Goal: Information Seeking & Learning: Learn about a topic

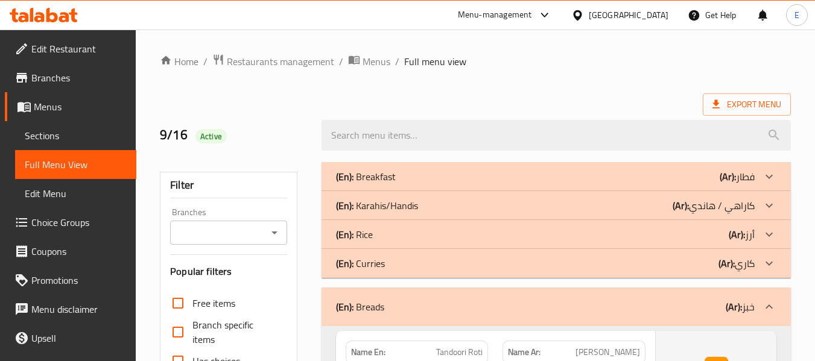
scroll to position [5180, 0]
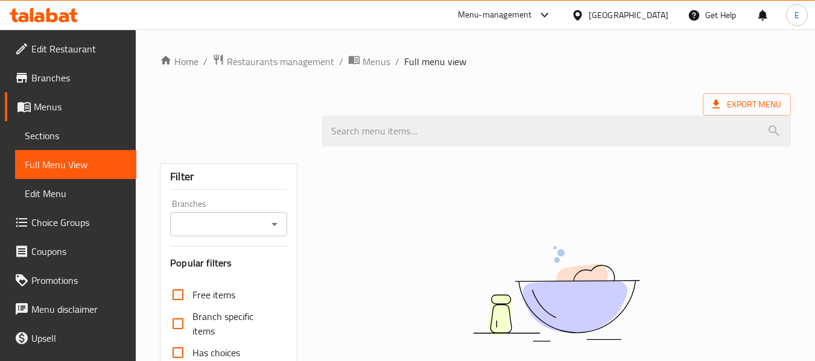
click at [291, 122] on div at bounding box center [475, 131] width 645 height 45
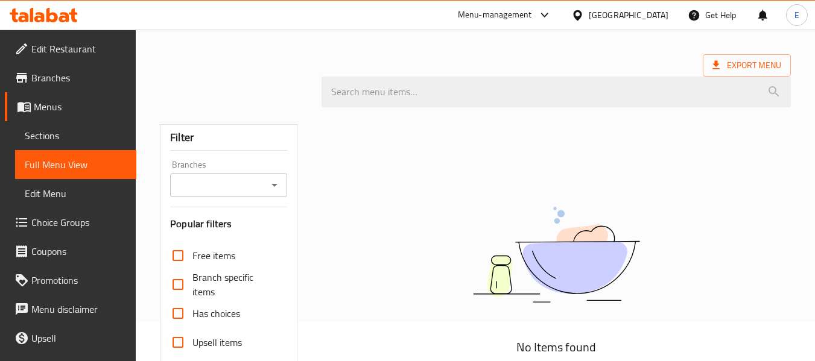
scroll to position [60, 0]
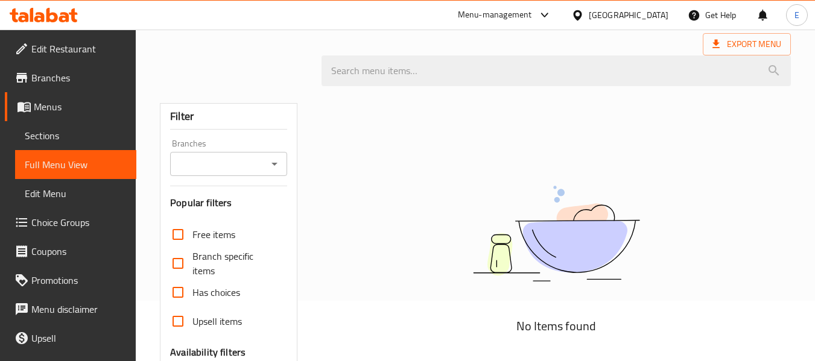
click at [470, 151] on div "No Items found" at bounding box center [556, 321] width 484 height 470
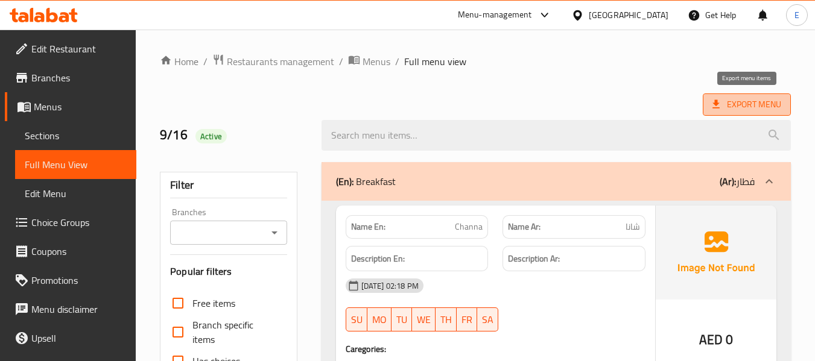
click at [730, 107] on span "Export Menu" at bounding box center [746, 104] width 69 height 15
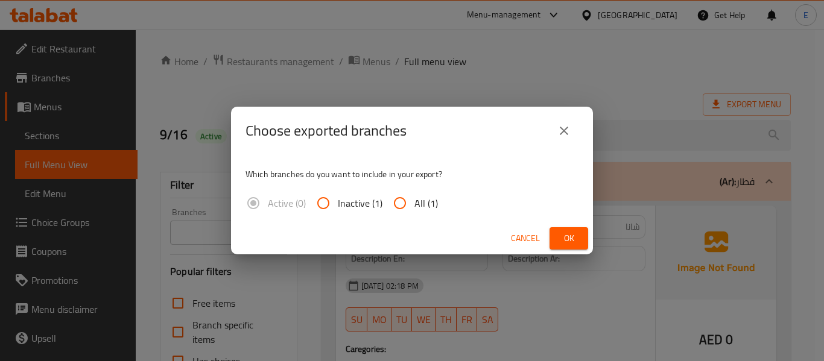
click at [415, 207] on span "All (1)" at bounding box center [426, 203] width 24 height 14
click at [414, 207] on input "All (1)" at bounding box center [399, 203] width 29 height 29
radio input "true"
click at [560, 236] on span "Ok" at bounding box center [568, 238] width 19 height 15
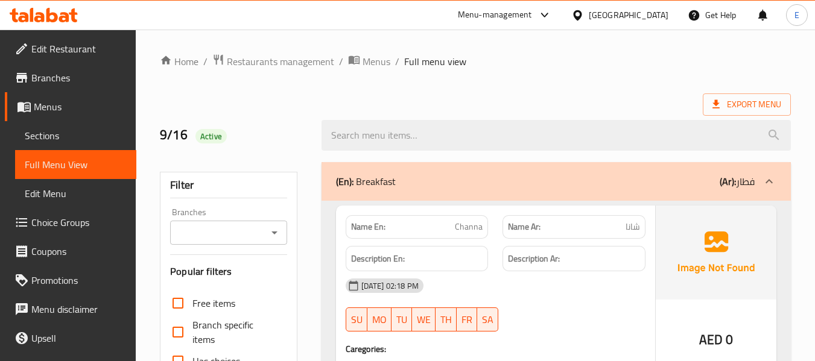
click at [629, 17] on div "United Arab Emirates" at bounding box center [629, 14] width 80 height 13
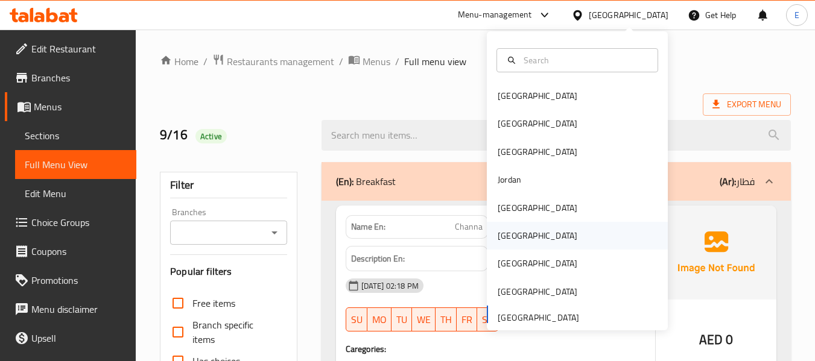
click at [508, 233] on div "[GEOGRAPHIC_DATA]" at bounding box center [538, 235] width 80 height 13
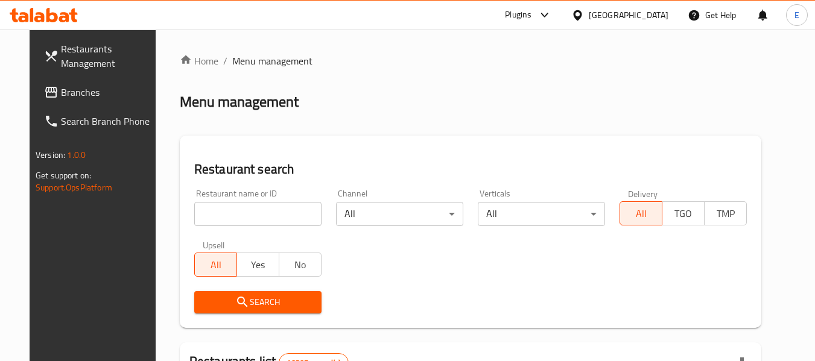
click at [61, 96] on span "Branches" at bounding box center [108, 92] width 95 height 14
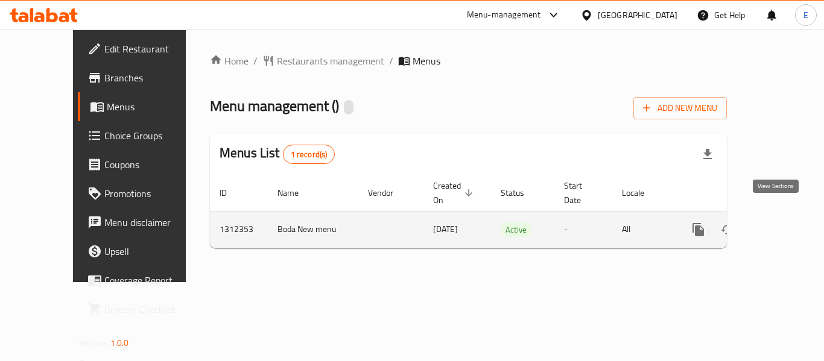
click at [778, 223] on icon "enhanced table" at bounding box center [785, 230] width 14 height 14
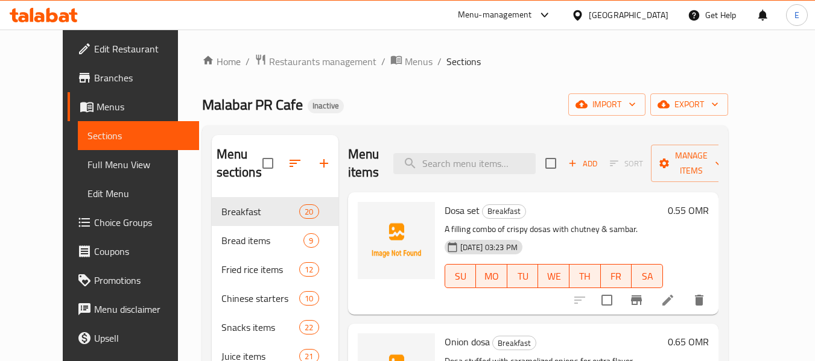
scroll to position [60, 0]
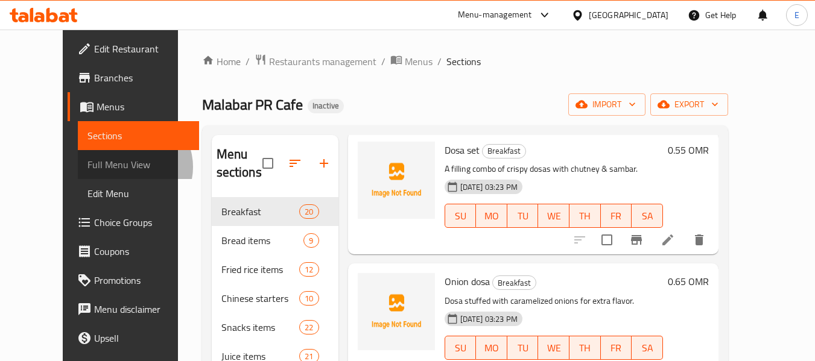
click at [87, 167] on span "Full Menu View" at bounding box center [138, 164] width 102 height 14
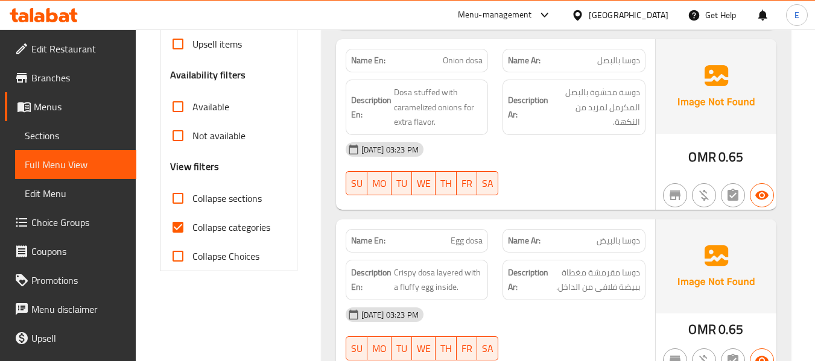
scroll to position [362, 0]
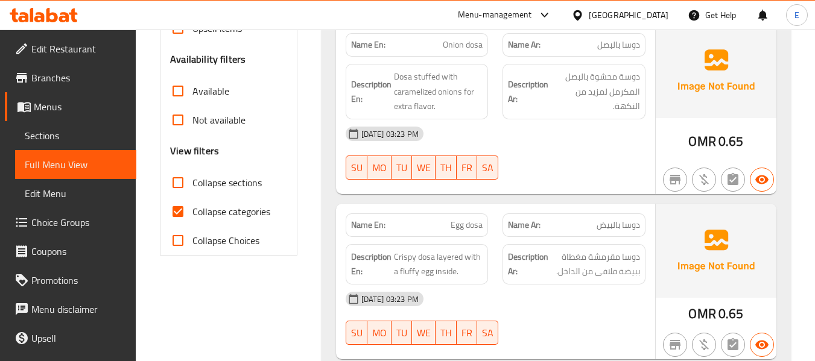
click at [167, 213] on input "Collapse categories" at bounding box center [177, 211] width 29 height 29
checkbox input "false"
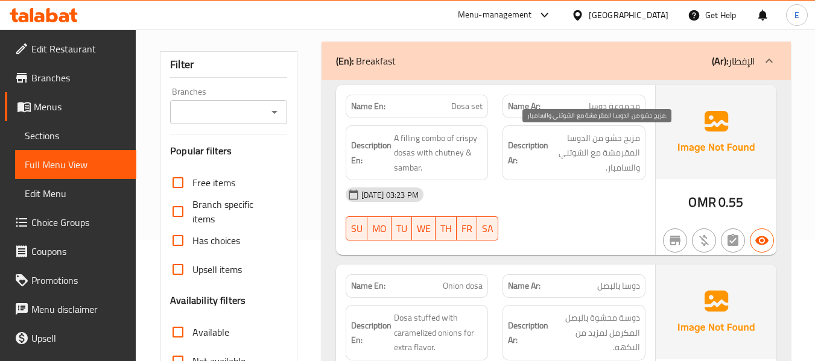
scroll to position [181, 0]
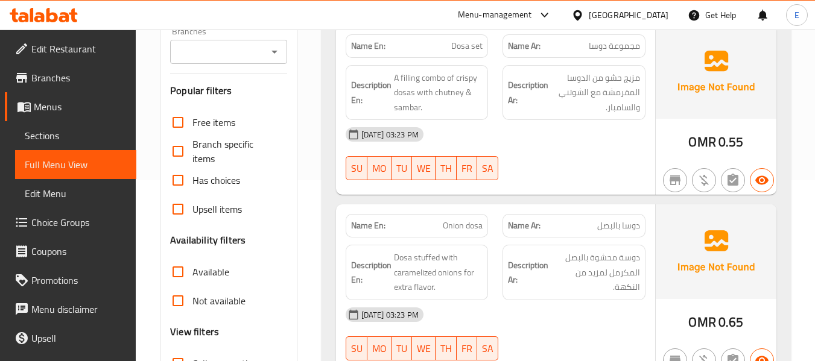
click at [461, 44] on span "Dosa set" at bounding box center [466, 46] width 31 height 13
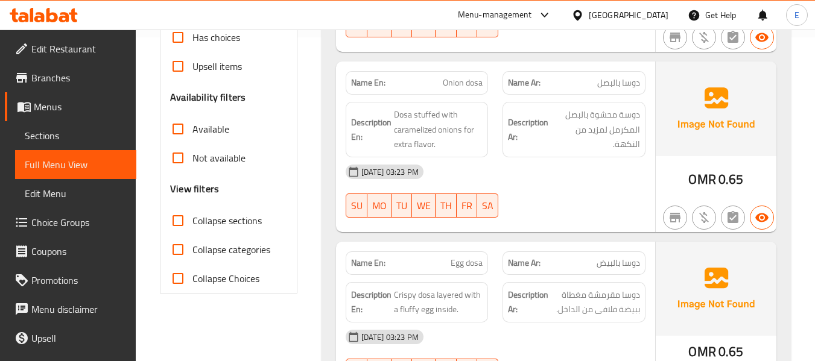
scroll to position [362, 0]
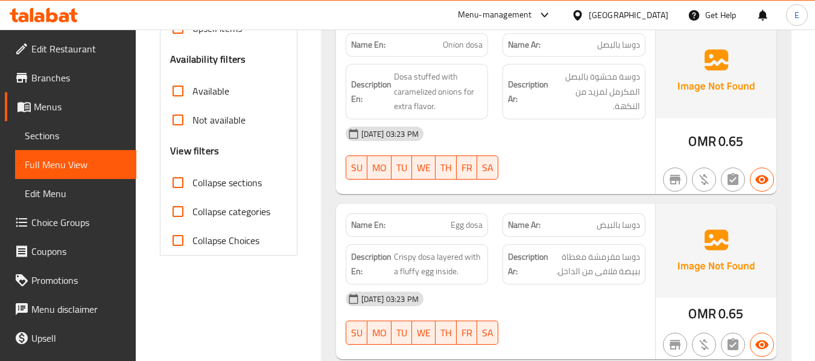
click at [177, 183] on input "Collapse sections" at bounding box center [177, 182] width 29 height 29
checkbox input "true"
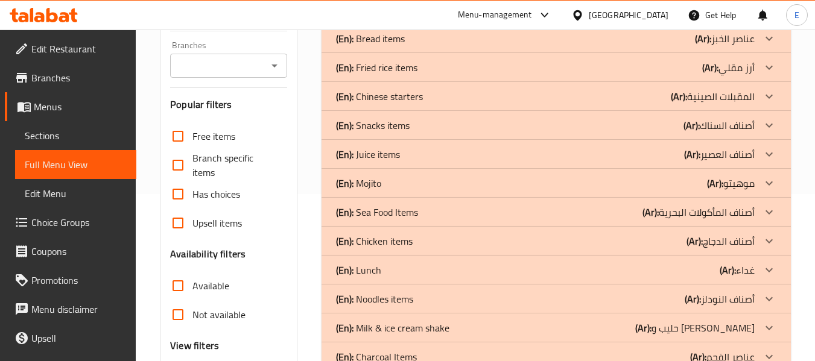
scroll to position [105, 0]
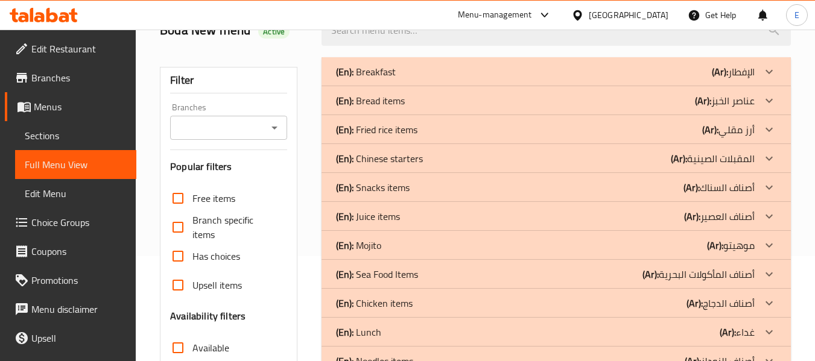
click at [660, 62] on div "(En): Breakfast (Ar): الإفطار" at bounding box center [555, 71] width 469 height 29
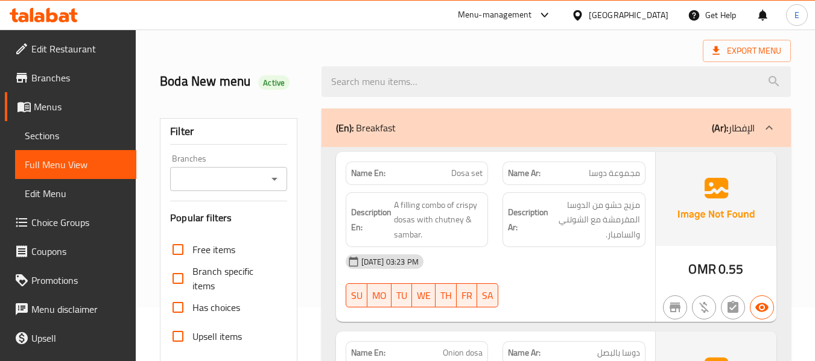
scroll to position [114, 0]
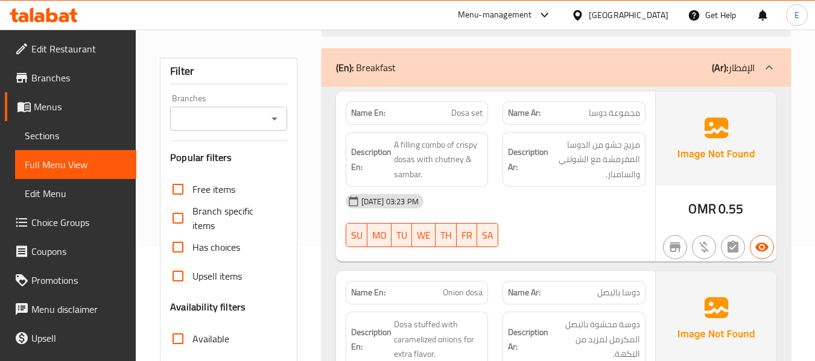
click at [456, 113] on span "Dosa set" at bounding box center [466, 113] width 31 height 13
click at [616, 108] on span "مجموعة دوسا" at bounding box center [614, 113] width 51 height 13
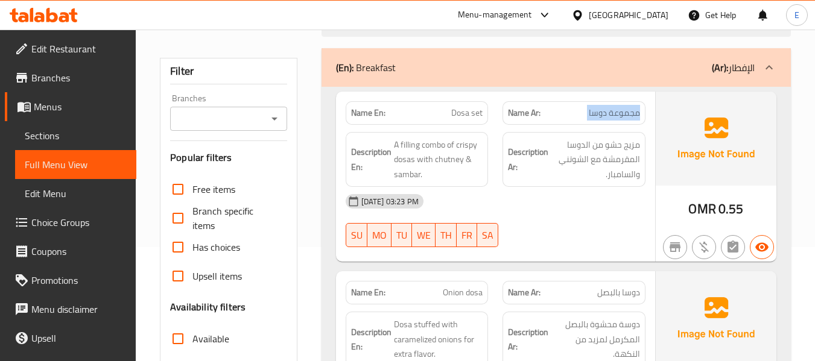
click at [616, 108] on span "مجموعة دوسا" at bounding box center [614, 113] width 51 height 13
click at [608, 206] on div "[DATE] 03:23 PM" at bounding box center [495, 201] width 314 height 29
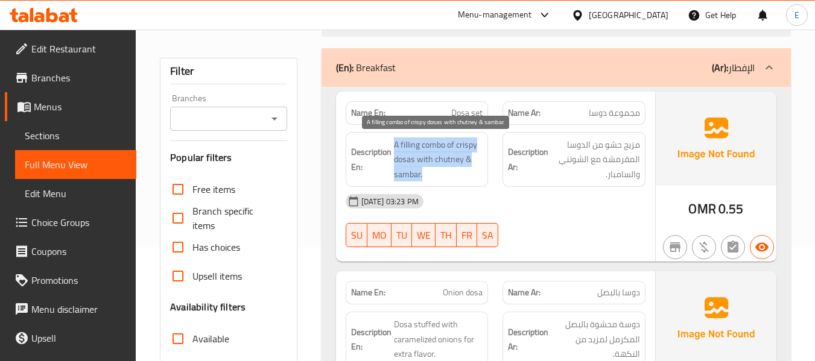
drag, startPoint x: 391, startPoint y: 140, endPoint x: 464, endPoint y: 169, distance: 78.7
click at [464, 169] on h6 "Description En: A filling combo of crispy dosas with chutney & sambar." at bounding box center [417, 160] width 132 height 45
click at [464, 169] on span "A filling combo of crispy dosas with chutney & sambar." at bounding box center [438, 160] width 89 height 45
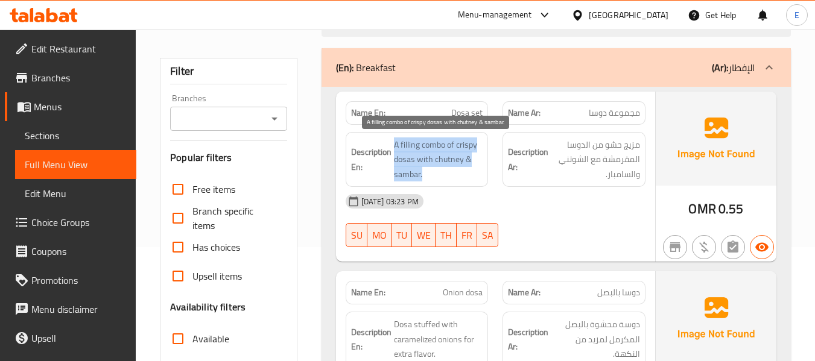
click at [464, 169] on span "A filling combo of crispy dosas with chutney & sambar." at bounding box center [438, 160] width 89 height 45
click at [515, 224] on div "16-09-2025 03:23 PM SU MO TU WE TH FR SA" at bounding box center [495, 221] width 314 height 68
click at [432, 150] on span "A filling combo of crispy dosas with chutney & sambar." at bounding box center [438, 160] width 89 height 45
copy span "combo"
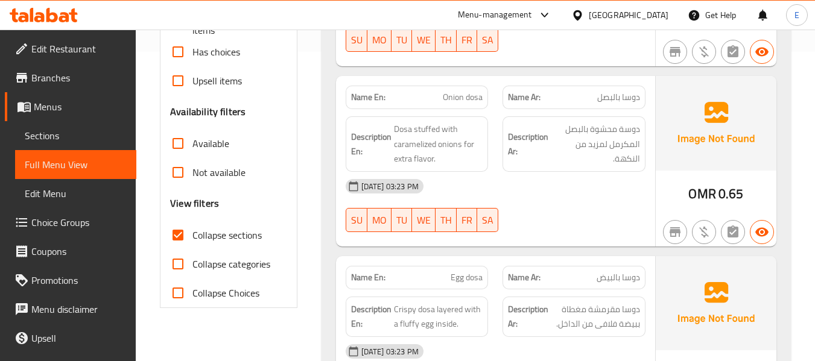
scroll to position [355, 0]
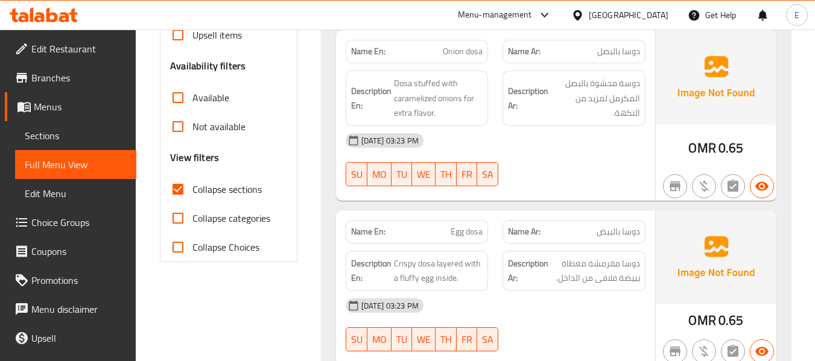
click at [718, 151] on div "OMR 0.65" at bounding box center [715, 148] width 55 height 18
click at [618, 60] on div "Name Ar: دوسا بالبصل" at bounding box center [573, 52] width 143 height 24
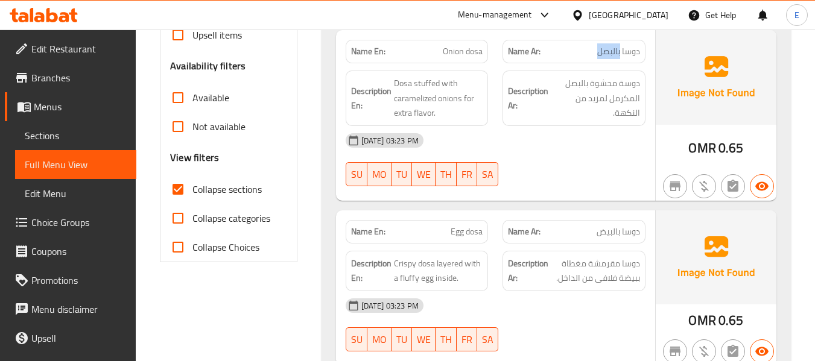
click at [618, 60] on div "Name Ar: دوسا بالبصل" at bounding box center [573, 52] width 143 height 24
click at [452, 57] on span "Onion dosa" at bounding box center [463, 51] width 40 height 13
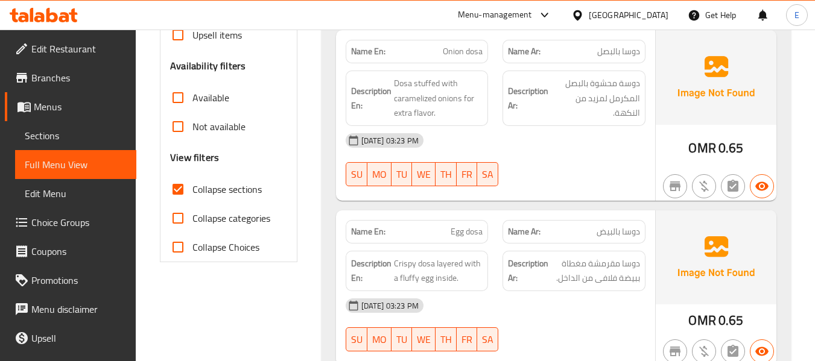
click at [556, 162] on div "16-09-2025 03:23 PM SU MO TU WE TH FR SA" at bounding box center [495, 160] width 314 height 68
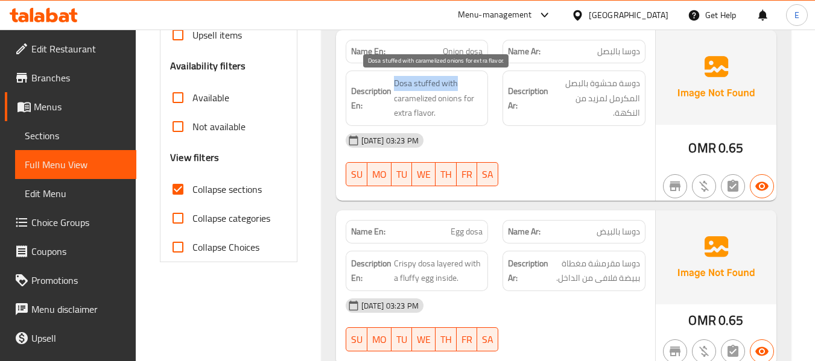
drag, startPoint x: 395, startPoint y: 83, endPoint x: 458, endPoint y: 82, distance: 62.7
click at [458, 82] on span "Dosa stuffed with caramelized onions for extra flavor." at bounding box center [438, 98] width 89 height 45
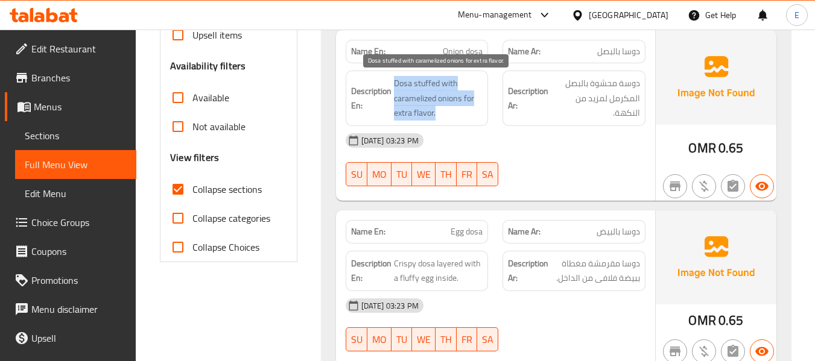
click at [458, 82] on span "Dosa stuffed with caramelized onions for extra flavor." at bounding box center [438, 98] width 89 height 45
click at [586, 170] on div "16-09-2025 03:23 PM SU MO TU WE TH FR SA" at bounding box center [495, 160] width 314 height 68
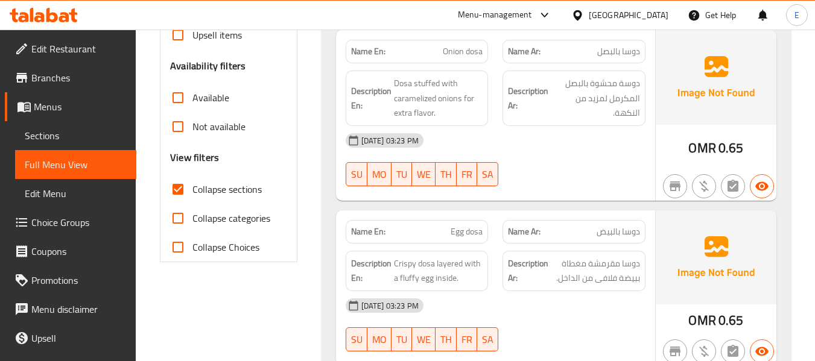
click at [587, 171] on div "16-09-2025 03:23 PM SU MO TU WE TH FR SA" at bounding box center [495, 160] width 314 height 68
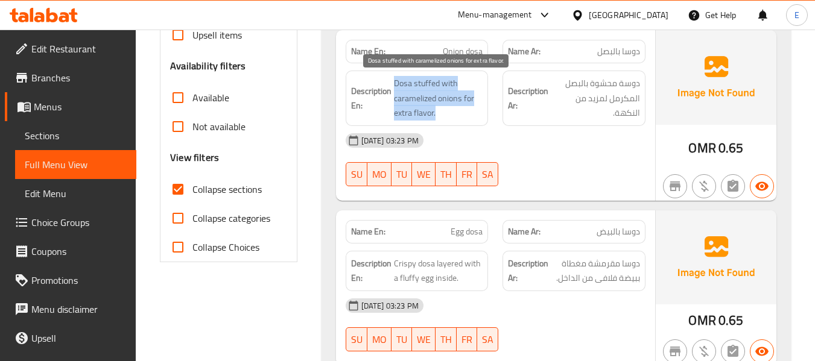
drag, startPoint x: 397, startPoint y: 77, endPoint x: 472, endPoint y: 109, distance: 80.8
click at [472, 109] on h6 "Description En: Dosa stuffed with caramelized onions for extra flavor." at bounding box center [417, 98] width 132 height 45
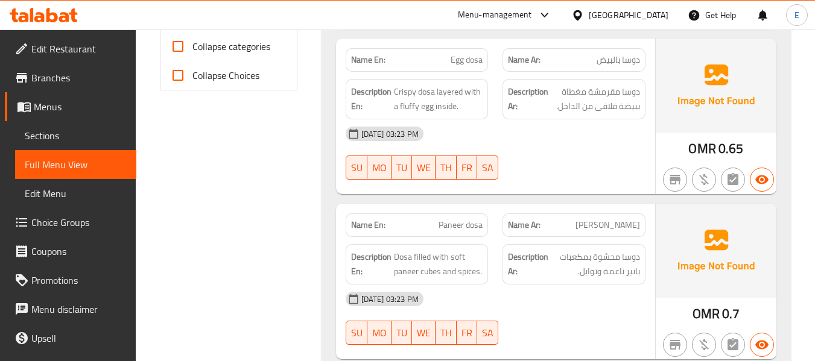
scroll to position [536, 0]
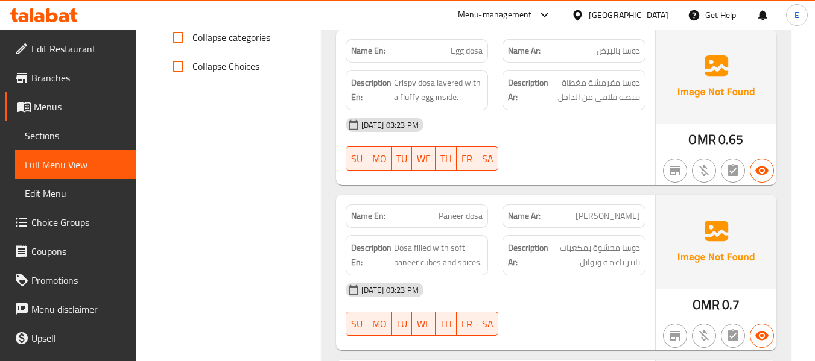
click at [619, 45] on span "دوسا بالبيض" at bounding box center [618, 51] width 43 height 13
click at [488, 40] on div "Name En: Egg dosa" at bounding box center [416, 51] width 157 height 38
click at [472, 45] on span "Egg dosa" at bounding box center [467, 51] width 32 height 13
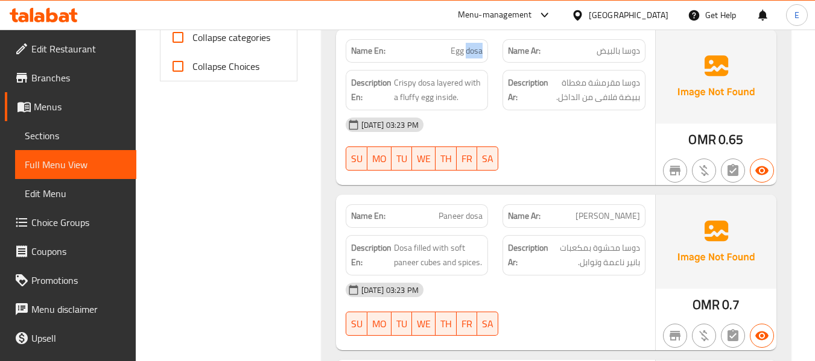
click at [472, 45] on span "Egg dosa" at bounding box center [467, 51] width 32 height 13
click at [514, 122] on div "[DATE] 03:23 PM" at bounding box center [495, 124] width 314 height 29
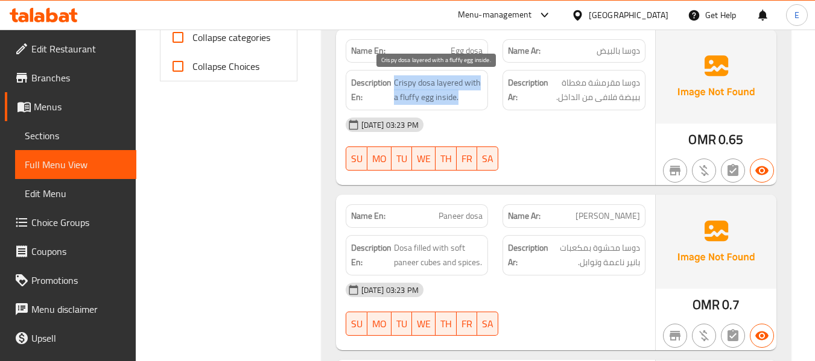
drag, startPoint x: 392, startPoint y: 79, endPoint x: 472, endPoint y: 93, distance: 80.8
click at [472, 93] on h6 "Description En: Crispy dosa layered with a fluffy egg inside." at bounding box center [417, 90] width 132 height 30
click at [567, 144] on div "16-09-2025 03:23 PM SU MO TU WE TH FR SA" at bounding box center [495, 144] width 314 height 68
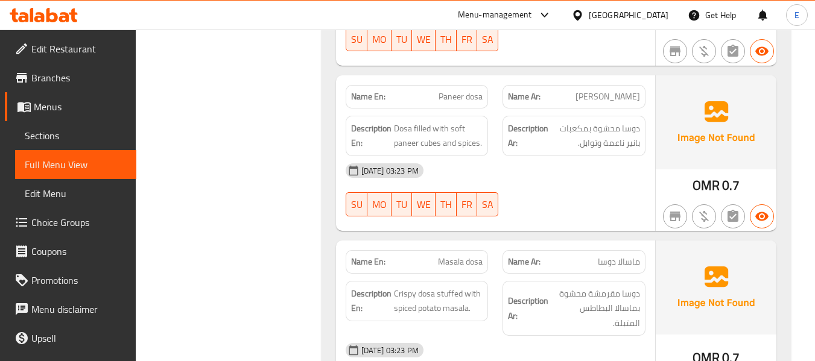
scroll to position [657, 0]
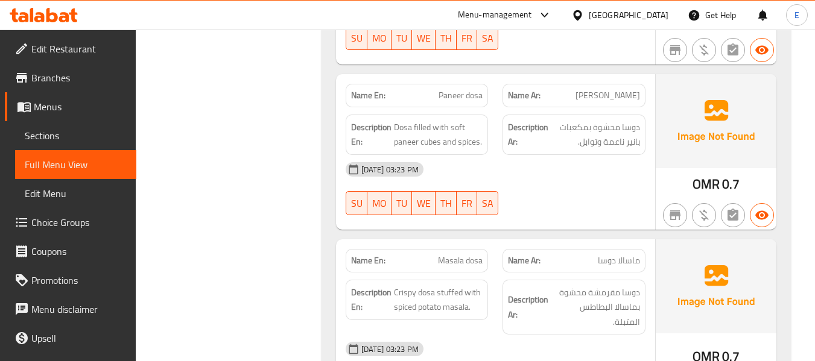
click at [473, 89] on span "Paneer dosa" at bounding box center [460, 95] width 44 height 13
click at [629, 98] on span "[PERSON_NAME]" at bounding box center [607, 95] width 65 height 13
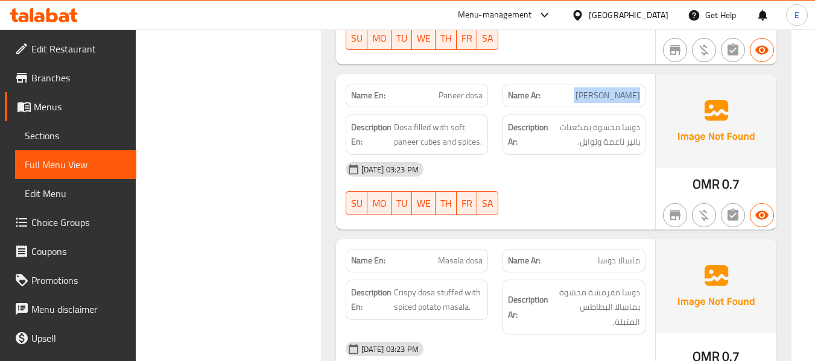
click at [629, 98] on span "[PERSON_NAME]" at bounding box center [607, 95] width 65 height 13
click at [612, 166] on div "[DATE] 03:23 PM" at bounding box center [495, 169] width 314 height 29
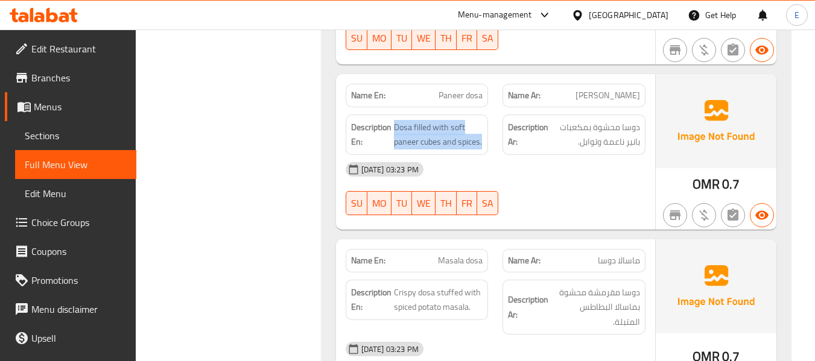
drag, startPoint x: 393, startPoint y: 124, endPoint x: 483, endPoint y: 150, distance: 93.7
click at [483, 150] on div "Description En: Dosa filled with soft paneer cubes and spices." at bounding box center [417, 135] width 143 height 40
click at [610, 169] on div "[DATE] 03:23 PM" at bounding box center [495, 169] width 314 height 29
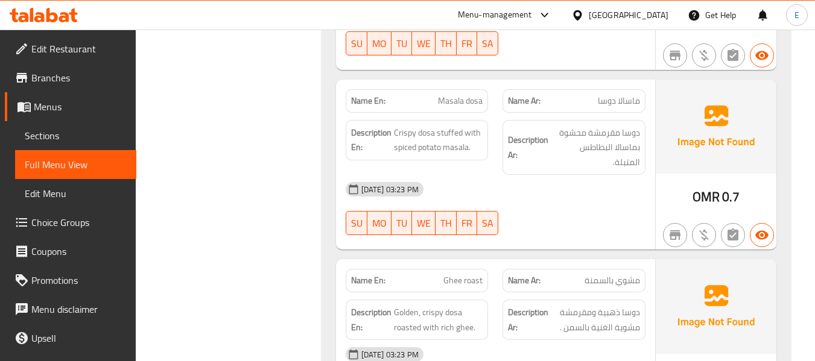
scroll to position [838, 0]
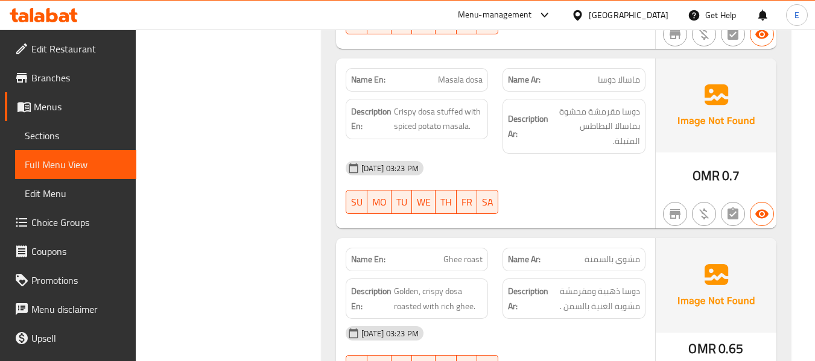
click at [722, 169] on span "0.7" at bounding box center [730, 176] width 17 height 24
click at [614, 78] on span "ماسالا دوسا" at bounding box center [619, 80] width 42 height 13
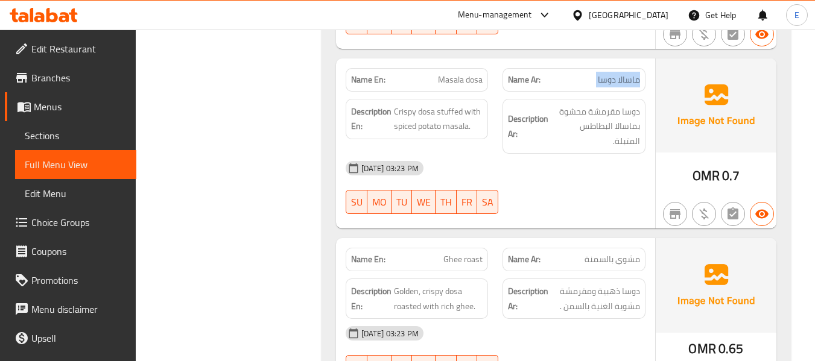
click at [614, 78] on span "ماسالا دوسا" at bounding box center [619, 80] width 42 height 13
click at [450, 78] on span "Masala dosa" at bounding box center [460, 80] width 45 height 13
drag, startPoint x: 393, startPoint y: 110, endPoint x: 483, endPoint y: 131, distance: 92.3
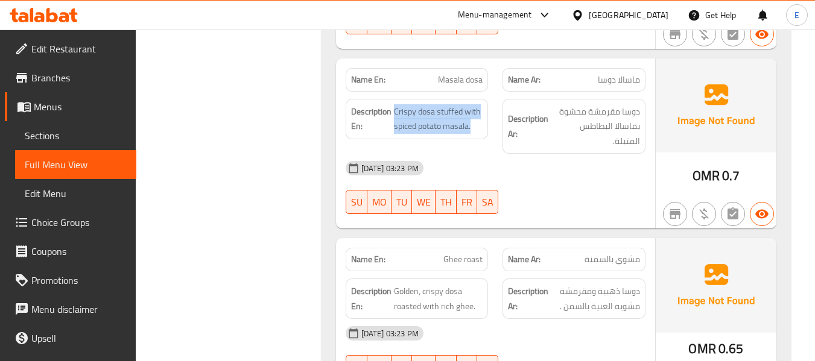
click at [483, 131] on div "Description En: Crispy dosa stuffed with spiced potato masala." at bounding box center [417, 119] width 143 height 40
click at [484, 131] on div "Description En: Crispy dosa stuffed with spiced potato masala." at bounding box center [417, 119] width 143 height 40
click at [592, 174] on div "16-09-2025 03:23 PM SU MO TU WE TH FR SA" at bounding box center [495, 188] width 314 height 68
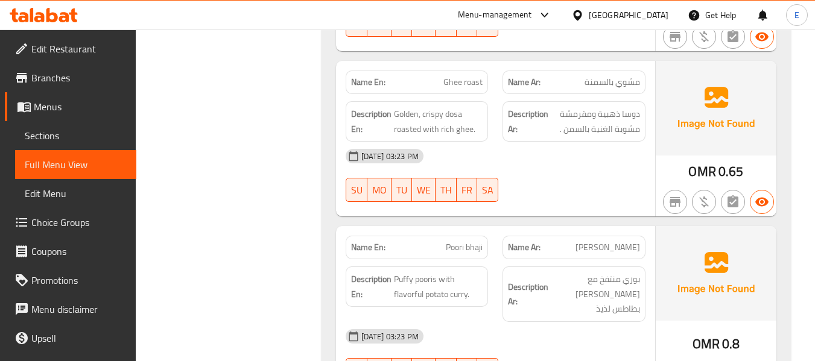
scroll to position [1019, 0]
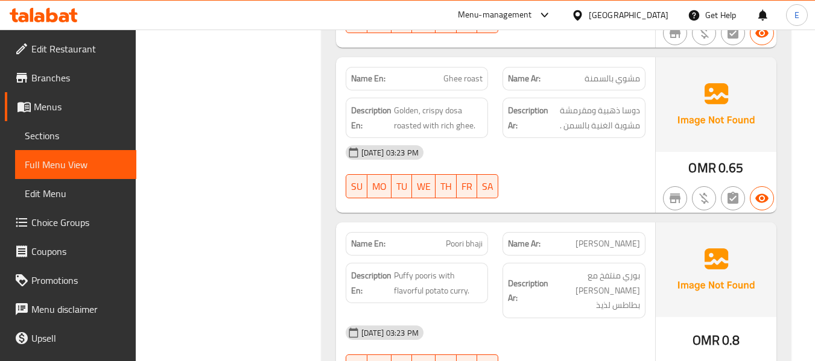
click at [618, 72] on div "Name Ar: مشوي بالسمنة" at bounding box center [573, 79] width 143 height 24
click at [452, 72] on span "Ghee roast" at bounding box center [462, 78] width 39 height 13
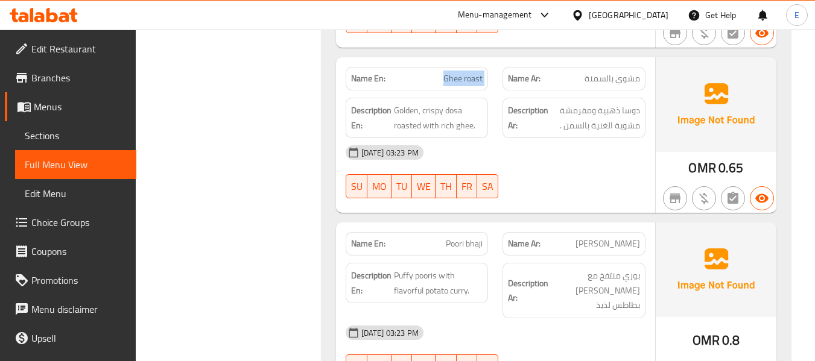
click at [452, 72] on span "Ghee roast" at bounding box center [462, 78] width 39 height 13
click at [569, 157] on div "16-09-2025 03:23 PM SU MO TU WE TH FR SA" at bounding box center [495, 172] width 314 height 68
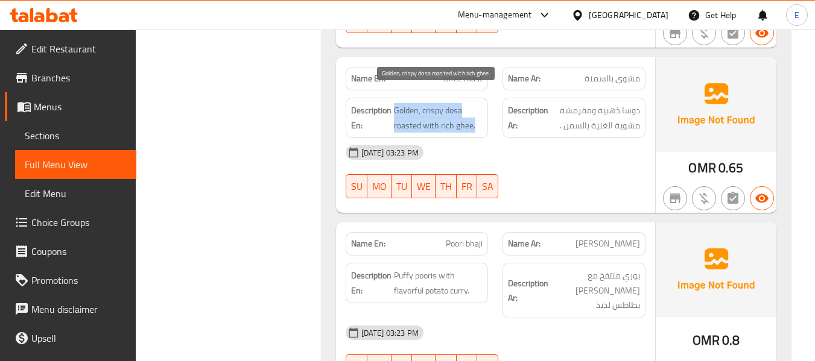
drag, startPoint x: 394, startPoint y: 91, endPoint x: 482, endPoint y: 110, distance: 89.6
click at [482, 110] on span "Golden, crispy dosa roasted with rich ghee." at bounding box center [438, 118] width 89 height 30
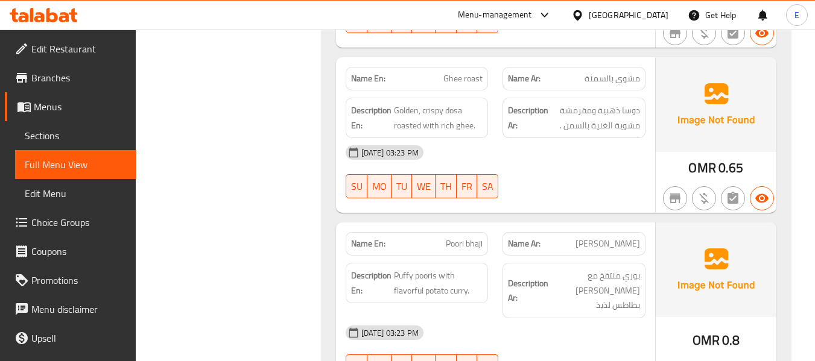
click at [591, 138] on div "[DATE] 03:23 PM" at bounding box center [495, 152] width 314 height 29
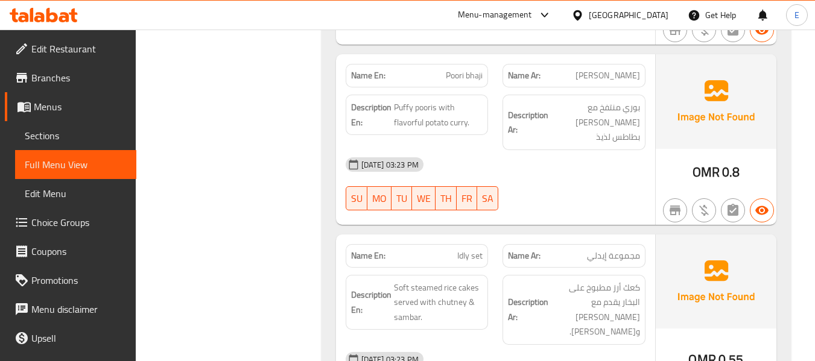
scroll to position [1200, 0]
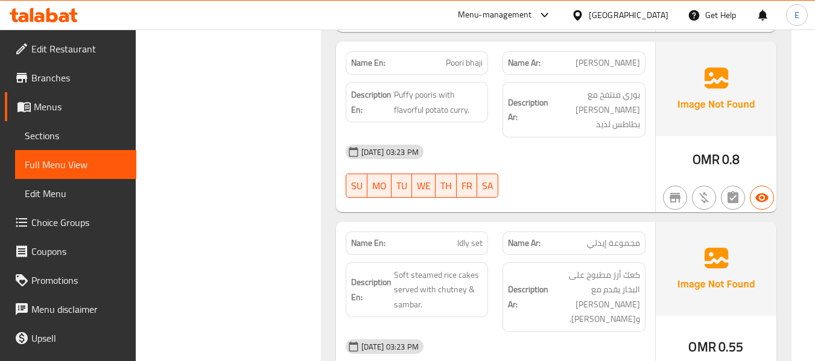
click at [623, 57] on span "[PERSON_NAME]" at bounding box center [607, 63] width 65 height 13
click at [454, 57] on span "Poori bhaji" at bounding box center [464, 63] width 37 height 13
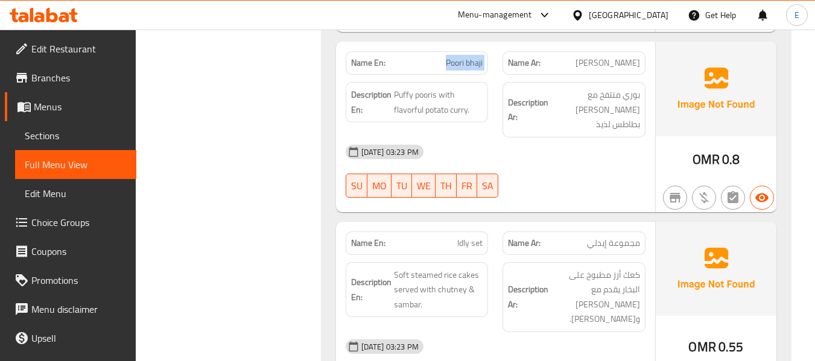
click at [454, 57] on span "Poori bhaji" at bounding box center [464, 63] width 37 height 13
click at [547, 138] on div "[DATE] 03:23 PM" at bounding box center [495, 152] width 314 height 29
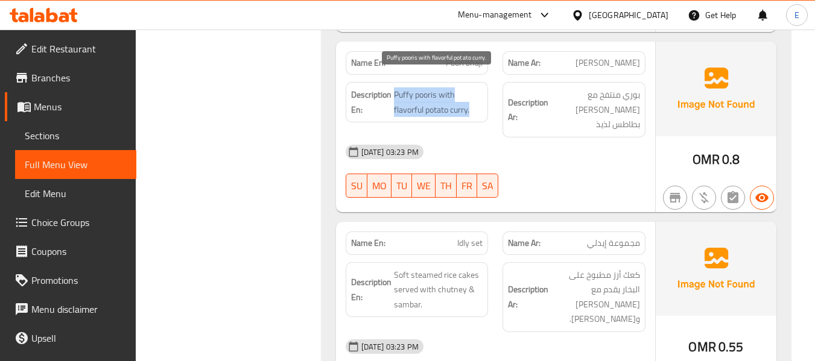
drag, startPoint x: 394, startPoint y: 77, endPoint x: 477, endPoint y: 93, distance: 84.2
click at [477, 93] on span "Puffy pooris with flavorful potato curry." at bounding box center [438, 102] width 89 height 30
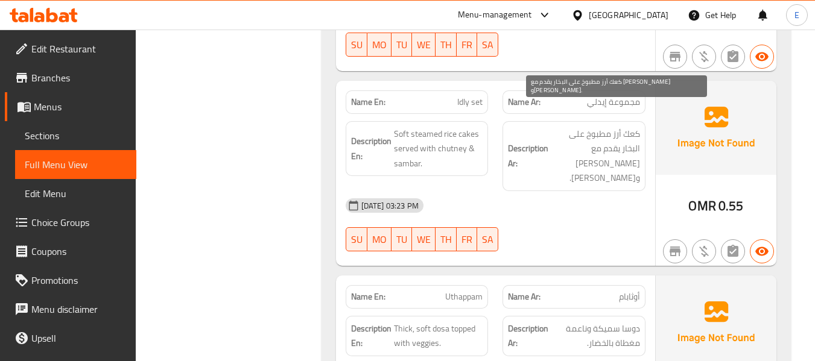
scroll to position [1320, 0]
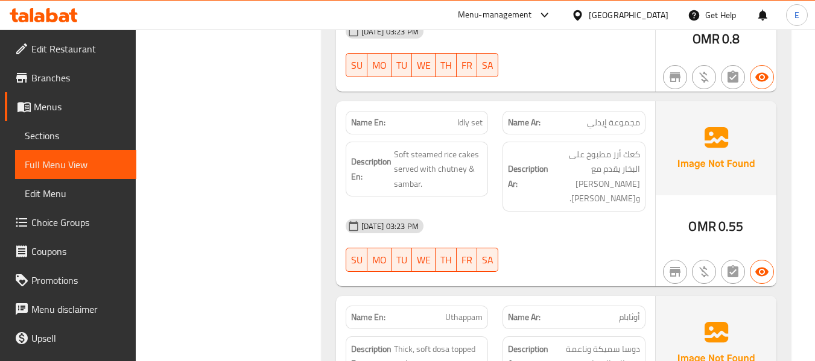
click at [605, 116] on span "مجموعة إيدلي" at bounding box center [613, 122] width 53 height 13
click at [469, 116] on span "Idly set" at bounding box center [469, 122] width 25 height 13
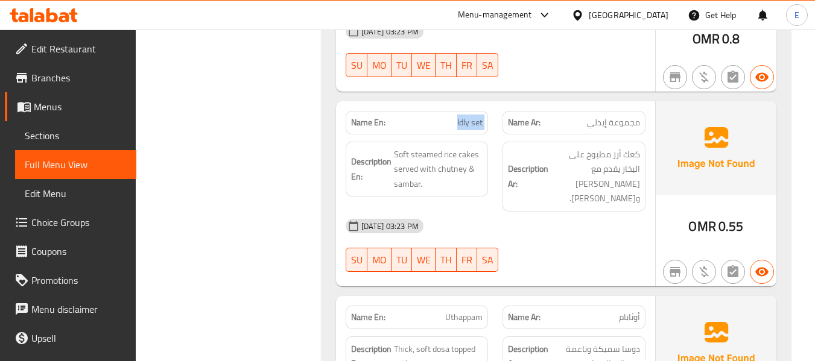
click at [469, 116] on span "Idly set" at bounding box center [469, 122] width 25 height 13
click at [554, 147] on span "كعك أرز مطبوخ على البخار يقدم مع [PERSON_NAME] و[PERSON_NAME]." at bounding box center [595, 176] width 89 height 59
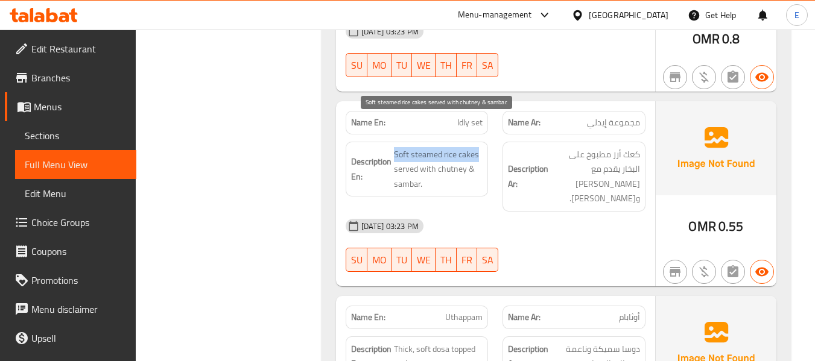
drag, startPoint x: 387, startPoint y: 112, endPoint x: 477, endPoint y: 123, distance: 91.2
click at [477, 142] on div "Description En: Soft steamed rice cakes served with chutney & sambar." at bounding box center [417, 169] width 143 height 55
click at [477, 147] on span "Soft steamed rice cakes served with chutney & sambar." at bounding box center [438, 169] width 89 height 45
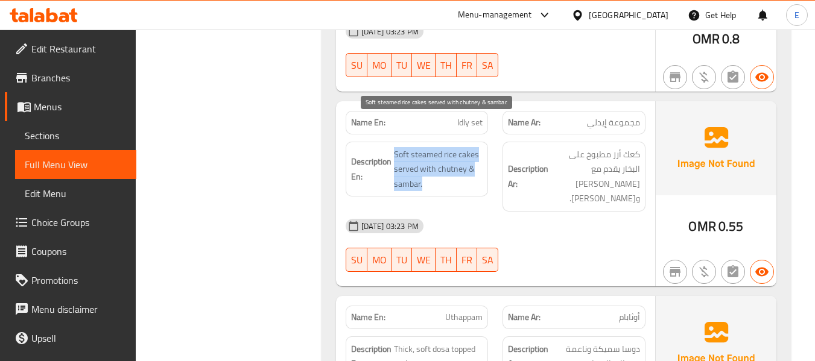
click at [477, 147] on span "Soft steamed rice cakes served with chutney & sambar." at bounding box center [438, 169] width 89 height 45
click at [475, 147] on span "Soft steamed rice cakes served with chutney & sambar." at bounding box center [438, 169] width 89 height 45
drag, startPoint x: 392, startPoint y: 121, endPoint x: 478, endPoint y: 147, distance: 89.5
click at [478, 147] on h6 "Description En: Soft steamed rice cakes served with chutney & sambar." at bounding box center [417, 169] width 132 height 45
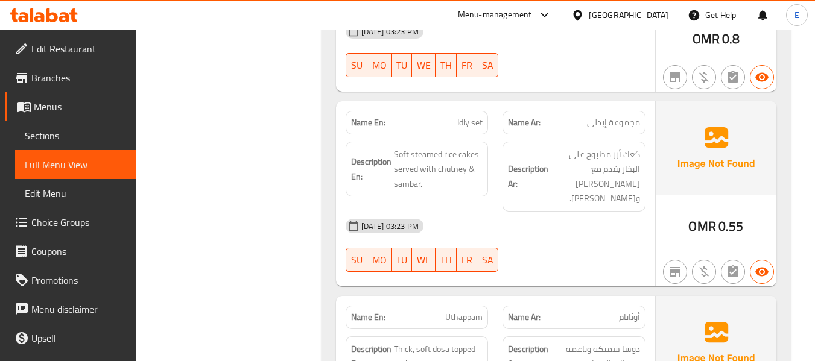
click at [475, 116] on span "Idly set" at bounding box center [469, 122] width 25 height 13
copy span "Idly set"
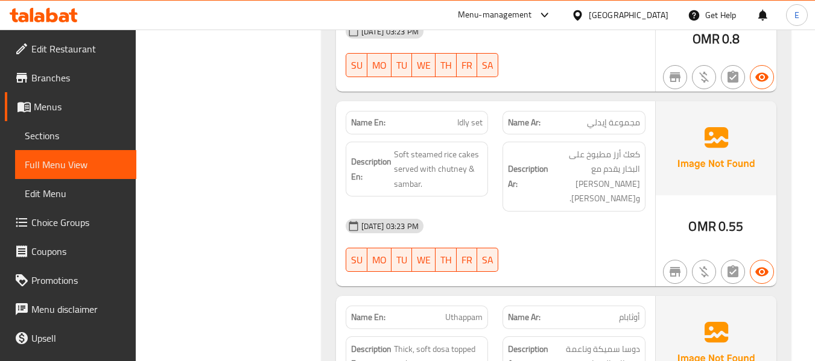
click at [452, 116] on p "Name En: Idly set" at bounding box center [417, 122] width 132 height 13
click at [620, 111] on div "Name Ar: مجموعة إيدلي" at bounding box center [573, 123] width 143 height 24
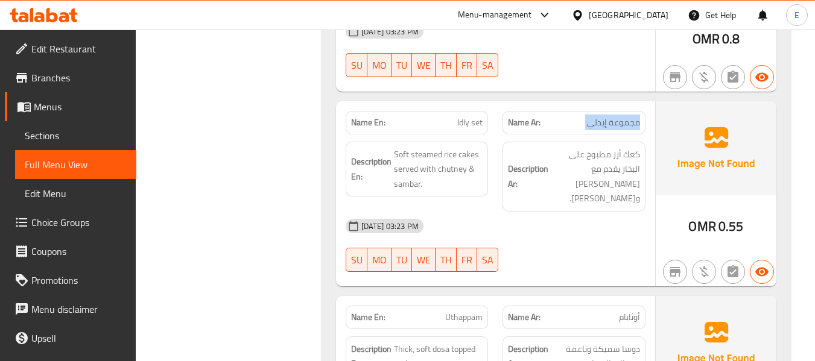
click at [620, 111] on div "Name Ar: مجموعة إيدلي" at bounding box center [573, 123] width 143 height 24
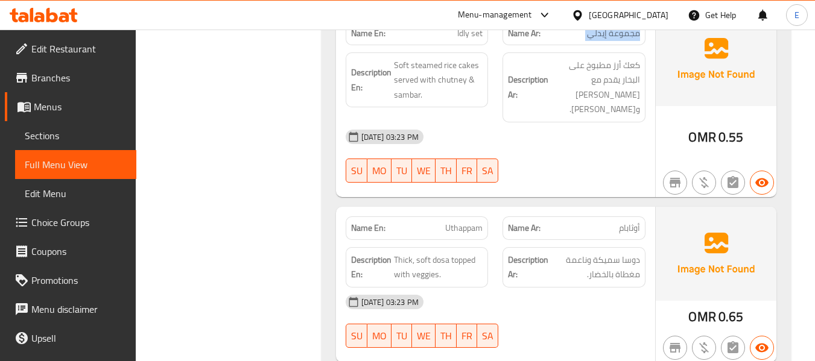
scroll to position [1501, 0]
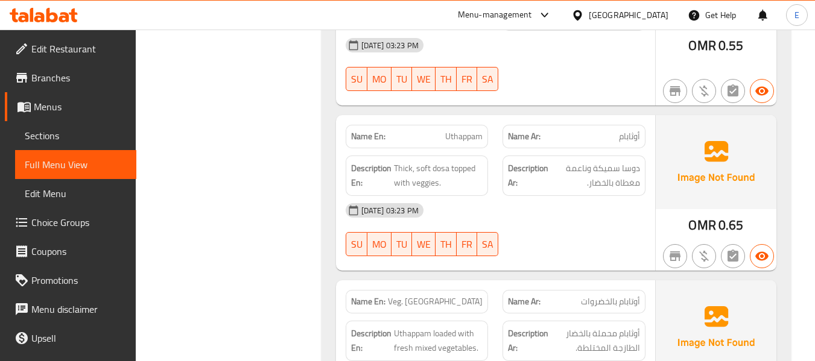
click at [621, 130] on span "أوثابام" at bounding box center [629, 136] width 21 height 13
click at [457, 130] on span "Uthappam" at bounding box center [463, 136] width 37 height 13
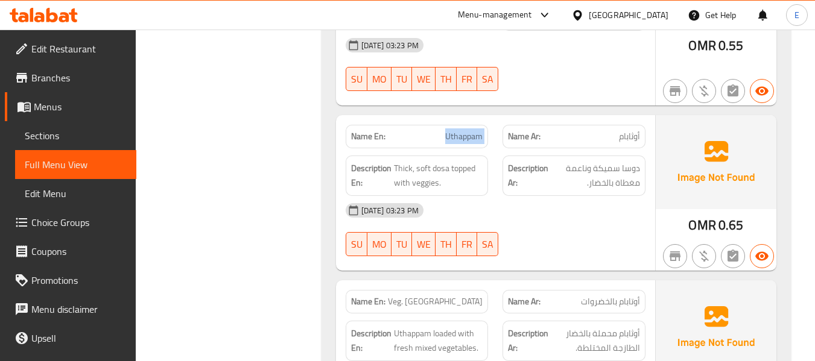
click at [457, 130] on span "Uthappam" at bounding box center [463, 136] width 37 height 13
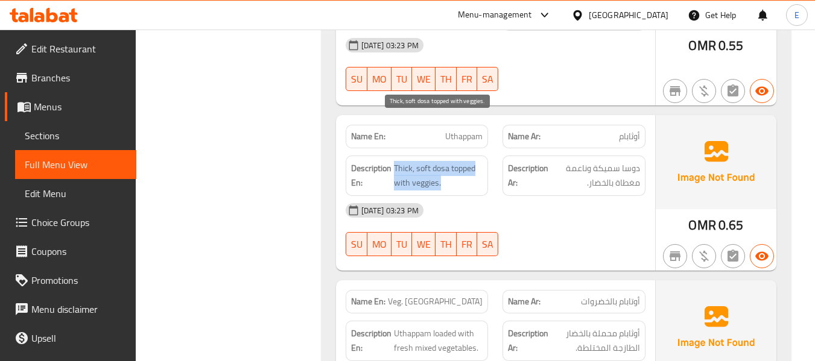
drag, startPoint x: 395, startPoint y: 115, endPoint x: 469, endPoint y: 141, distance: 78.2
click at [469, 156] on div "Description En: Thick, soft dosa topped with veggies." at bounding box center [417, 176] width 143 height 40
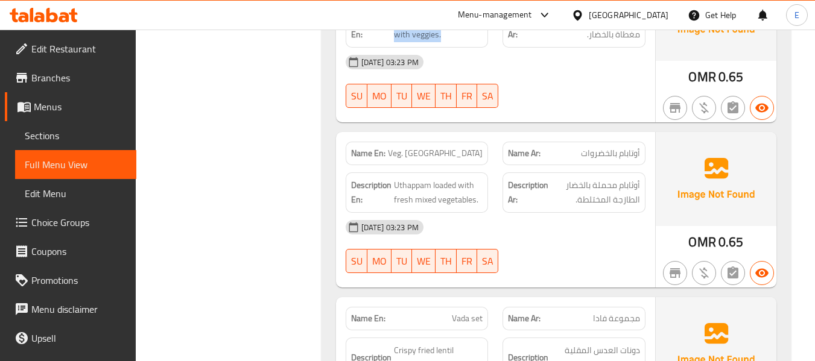
scroll to position [1682, 0]
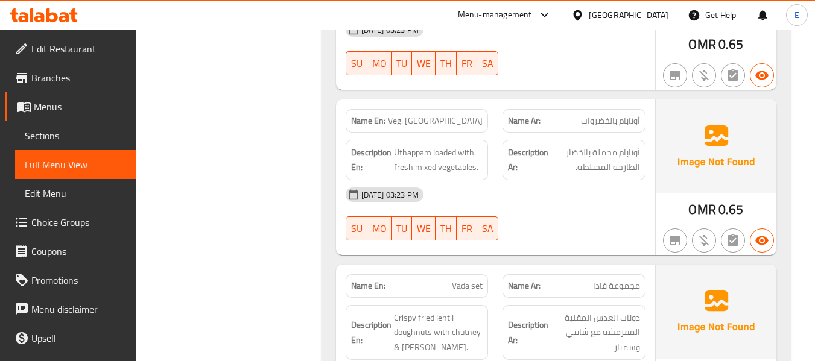
click at [635, 115] on span "أوتابام بالخضروات" at bounding box center [610, 121] width 59 height 13
click at [431, 115] on span "Veg. [GEOGRAPHIC_DATA]" at bounding box center [435, 121] width 95 height 13
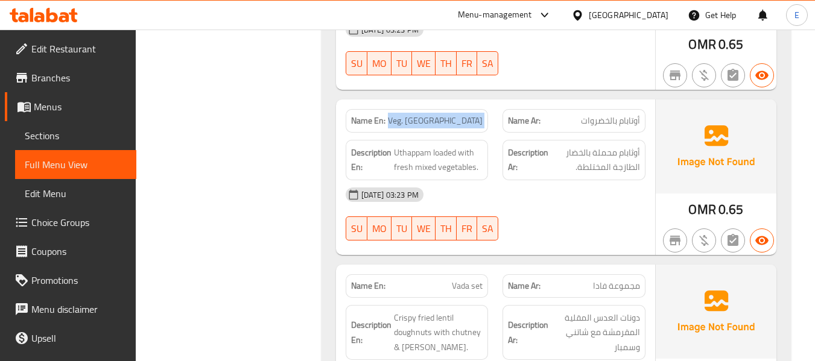
click at [431, 115] on span "Veg. [GEOGRAPHIC_DATA]" at bounding box center [435, 121] width 95 height 13
click at [545, 180] on div "[DATE] 03:23 PM" at bounding box center [495, 194] width 314 height 29
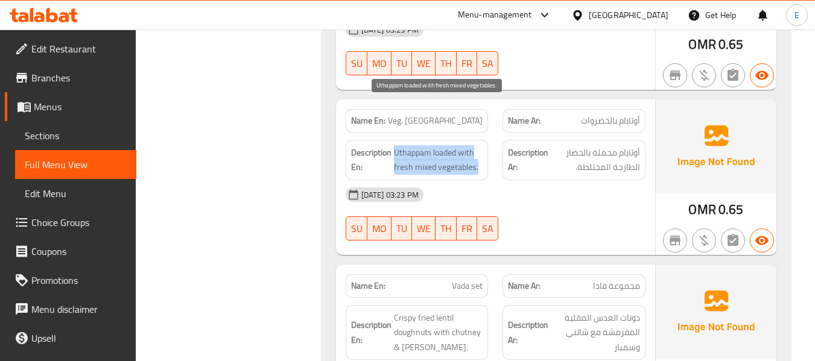
drag, startPoint x: 394, startPoint y: 106, endPoint x: 476, endPoint y: 123, distance: 83.9
click at [476, 145] on span "Uthappam loaded with fresh mixed vegetables." at bounding box center [438, 160] width 89 height 30
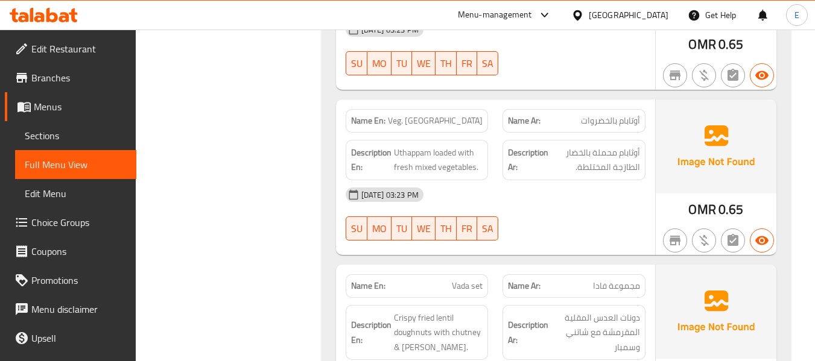
click at [554, 180] on div "[DATE] 03:23 PM" at bounding box center [495, 194] width 314 height 29
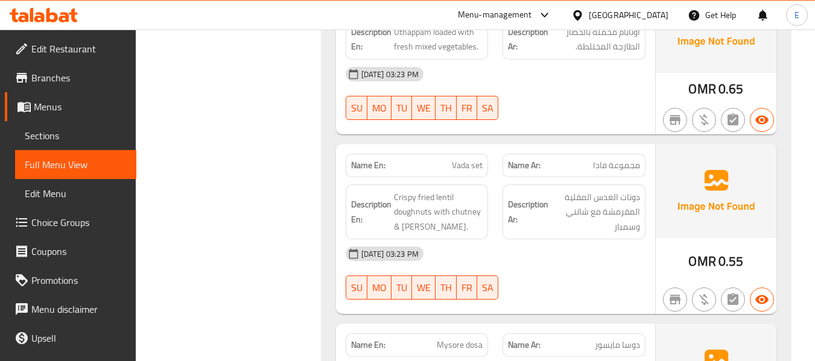
scroll to position [1863, 0]
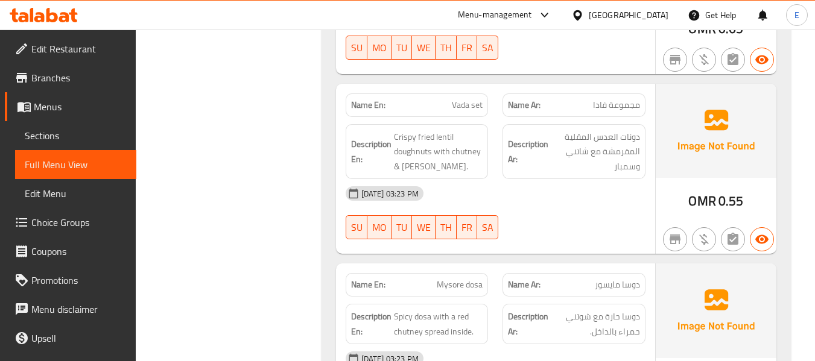
click at [612, 99] on span "مجموعة فادا" at bounding box center [616, 105] width 47 height 13
click at [466, 99] on span "Vada set" at bounding box center [467, 105] width 31 height 13
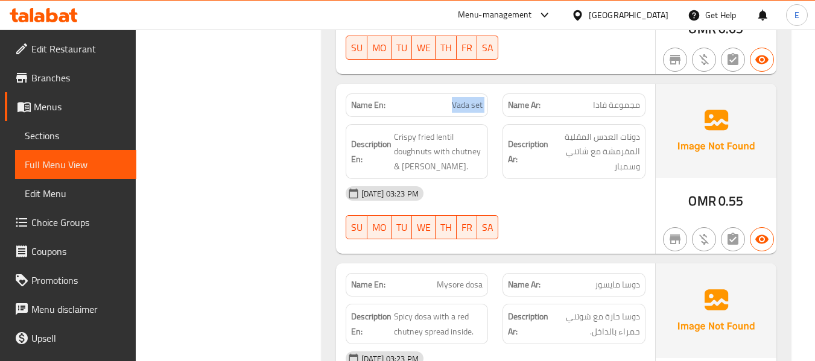
click at [466, 99] on span "Vada set" at bounding box center [467, 105] width 31 height 13
click at [642, 232] on div at bounding box center [573, 239] width 157 height 14
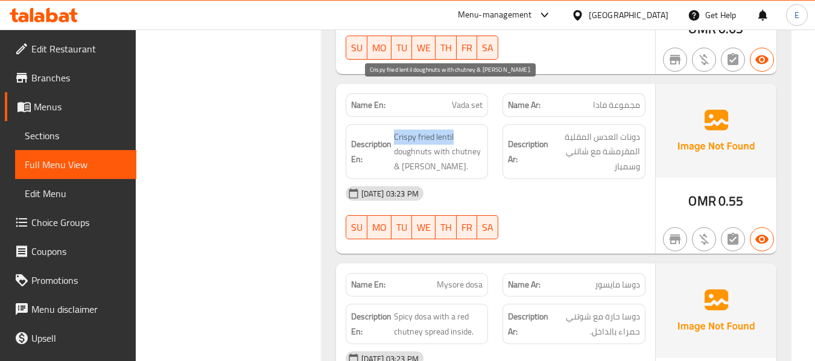
drag, startPoint x: 393, startPoint y: 86, endPoint x: 459, endPoint y: 85, distance: 65.7
click at [459, 130] on span "Crispy fried lentil doughnuts with chutney & [PERSON_NAME]." at bounding box center [438, 152] width 89 height 45
drag, startPoint x: 465, startPoint y: 104, endPoint x: 357, endPoint y: 78, distance: 110.9
click at [459, 130] on span "Crispy fried lentil doughnuts with chutney & [PERSON_NAME]." at bounding box center [438, 152] width 89 height 45
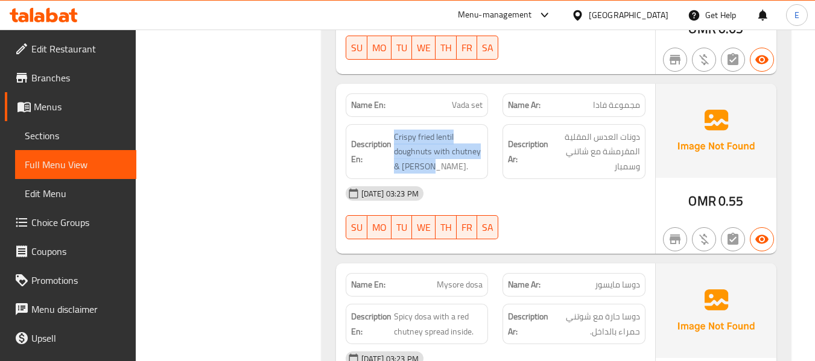
drag, startPoint x: 425, startPoint y: 86, endPoint x: 484, endPoint y: 119, distance: 67.3
click at [484, 124] on div "Description En: Crispy fried lentil doughnuts with chutney & sambar." at bounding box center [417, 151] width 143 height 55
click at [584, 179] on div "[DATE] 03:23 PM" at bounding box center [495, 193] width 314 height 29
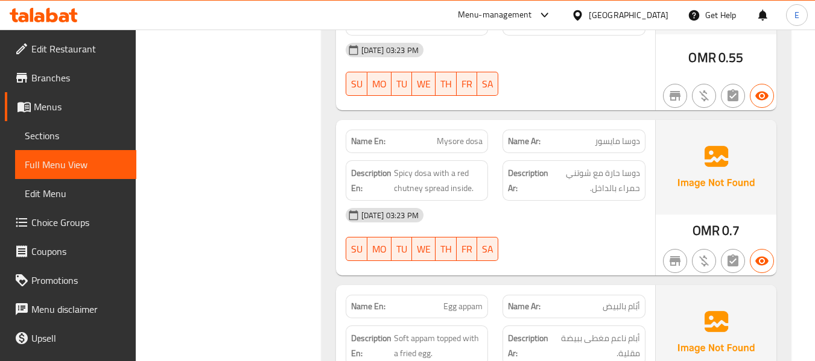
scroll to position [2044, 0]
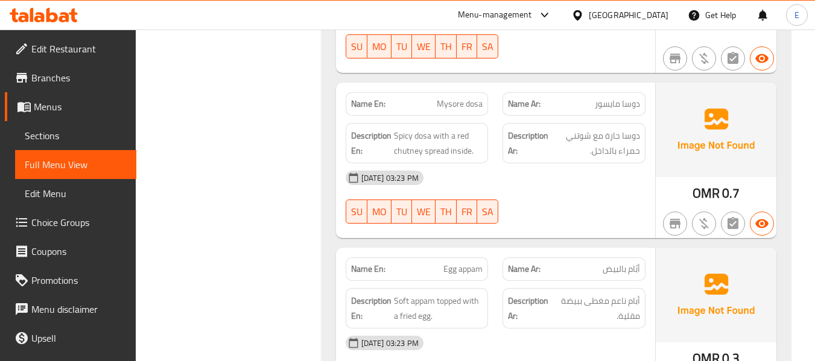
click at [617, 98] on span "دوسا مايسور" at bounding box center [617, 104] width 45 height 13
click at [449, 98] on span "Mysore dosa" at bounding box center [460, 104] width 46 height 13
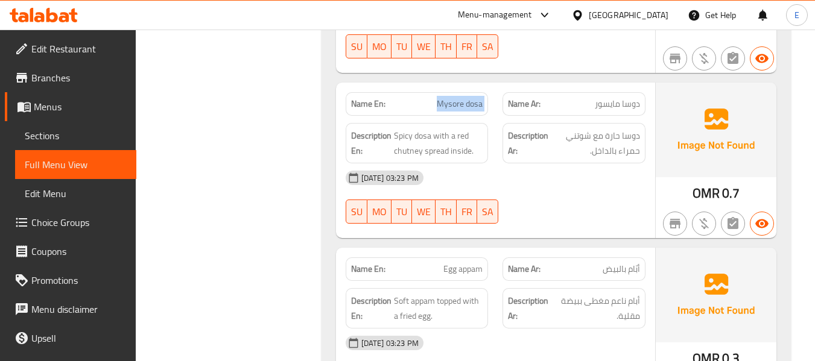
click at [449, 98] on span "Mysore dosa" at bounding box center [460, 104] width 46 height 13
click at [554, 163] on div "[DATE] 03:23 PM" at bounding box center [495, 177] width 314 height 29
click at [600, 98] on span "دوسا مايسور" at bounding box center [617, 104] width 45 height 13
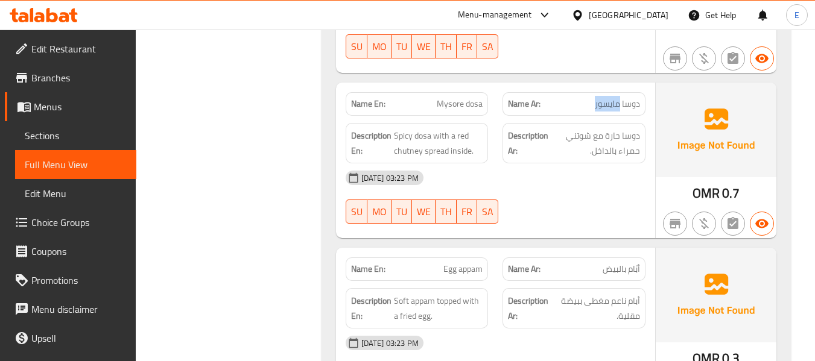
click at [600, 98] on span "دوسا مايسور" at bounding box center [617, 104] width 45 height 13
click at [455, 98] on span "Mysore dosa" at bounding box center [460, 104] width 46 height 13
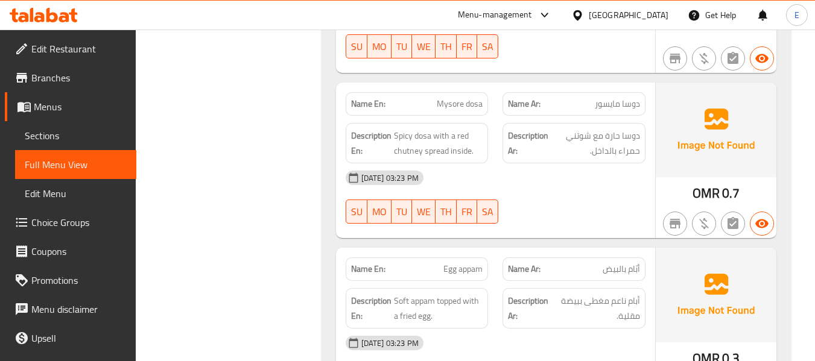
click at [591, 163] on div "16-09-2025 03:23 PM SU MO TU WE TH FR SA" at bounding box center [495, 197] width 314 height 68
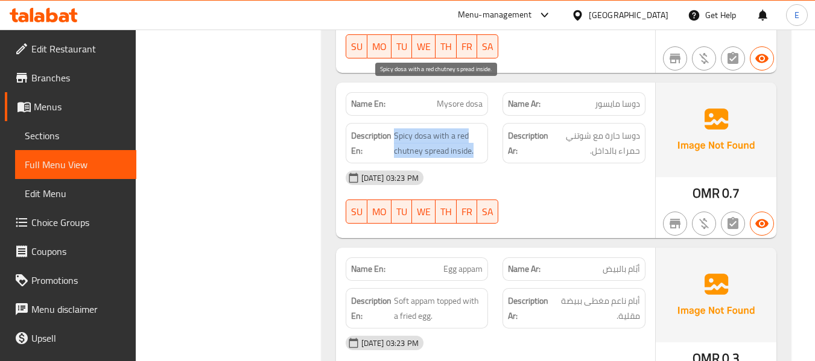
drag, startPoint x: 394, startPoint y: 84, endPoint x: 478, endPoint y: 110, distance: 87.8
click at [478, 128] on span "Spicy dosa with a red chutney spread inside." at bounding box center [438, 143] width 89 height 30
click at [517, 163] on div "[DATE] 03:23 PM" at bounding box center [495, 177] width 314 height 29
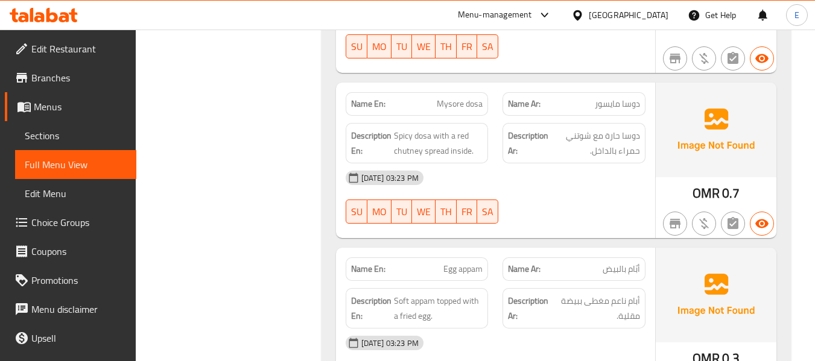
click at [442, 98] on span "Mysore dosa" at bounding box center [460, 104] width 46 height 13
copy span "Mysore dosa"
click at [244, 141] on div "Filter Branches Branches Popular filters Free items Branch specific items Has c…" at bounding box center [233, 132] width 161 height 4042
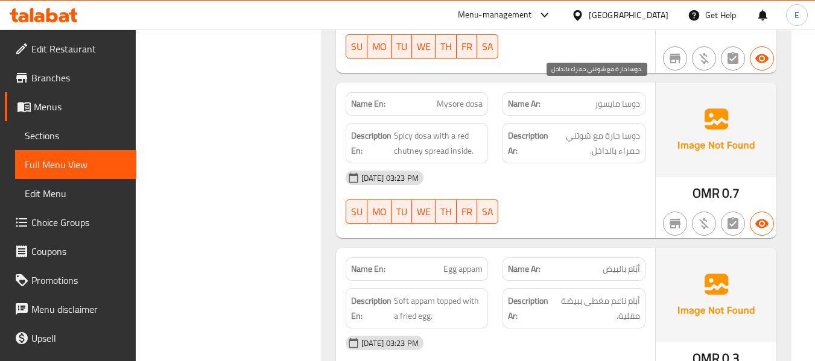
click at [575, 128] on span "دوسا حارة مع شوتني حمراء بالداخل." at bounding box center [595, 143] width 89 height 30
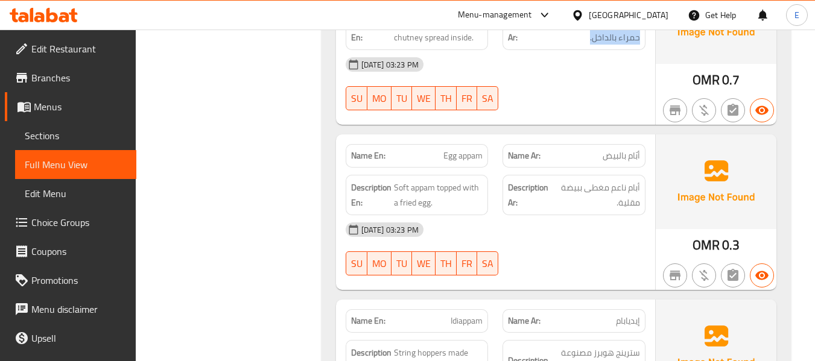
scroll to position [2165, 0]
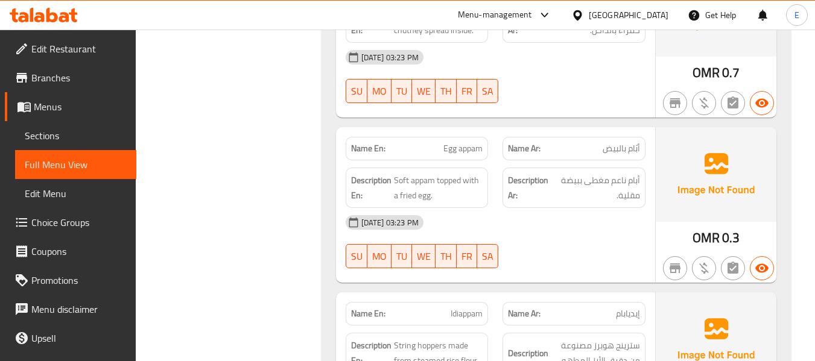
click at [449, 142] on span "Egg appam" at bounding box center [462, 148] width 39 height 13
click at [614, 142] on span "أبّام بالبيض" at bounding box center [621, 148] width 37 height 13
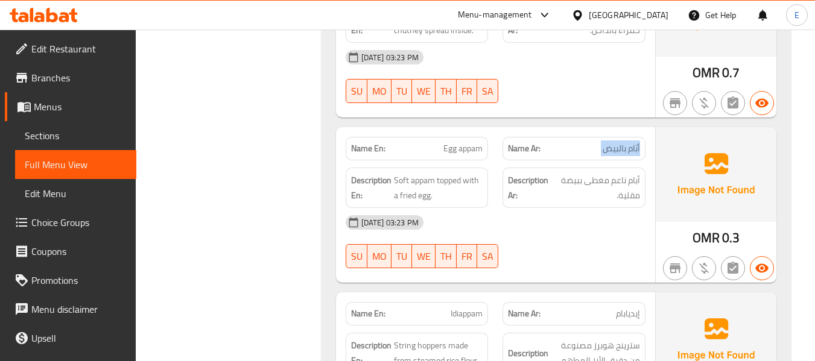
click at [614, 142] on span "أبّام بالبيض" at bounding box center [621, 148] width 37 height 13
click at [627, 208] on div "16-09-2025 03:23 PM SU MO TU WE TH FR SA" at bounding box center [495, 242] width 314 height 68
drag, startPoint x: 393, startPoint y: 134, endPoint x: 486, endPoint y: 150, distance: 94.9
click at [486, 168] on div "Description En: Soft appam topped with a fried egg." at bounding box center [417, 188] width 143 height 40
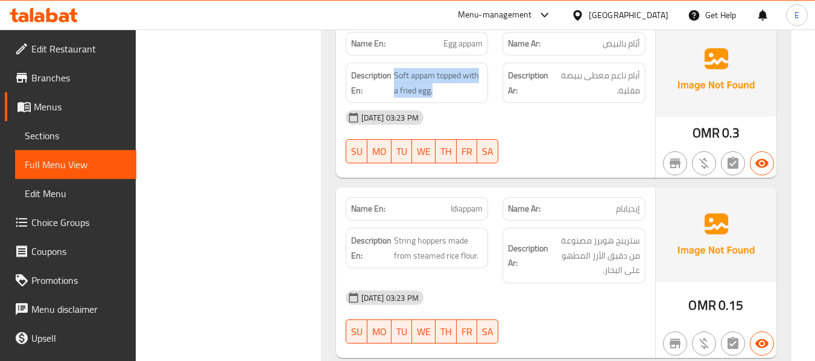
scroll to position [2346, 0]
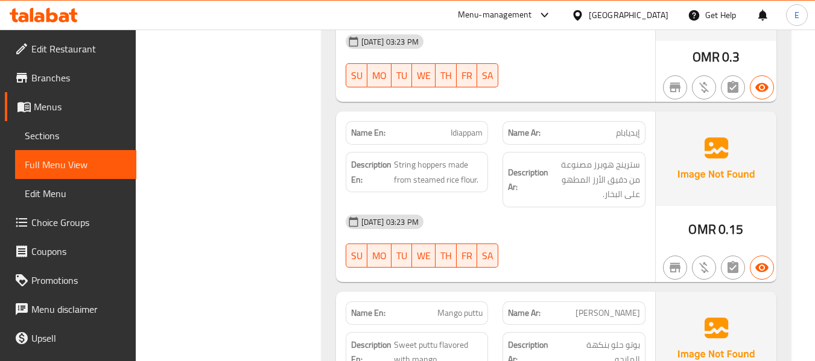
click at [726, 218] on span "0.15" at bounding box center [730, 230] width 25 height 24
click at [466, 127] on span "Idiappam" at bounding box center [467, 133] width 32 height 13
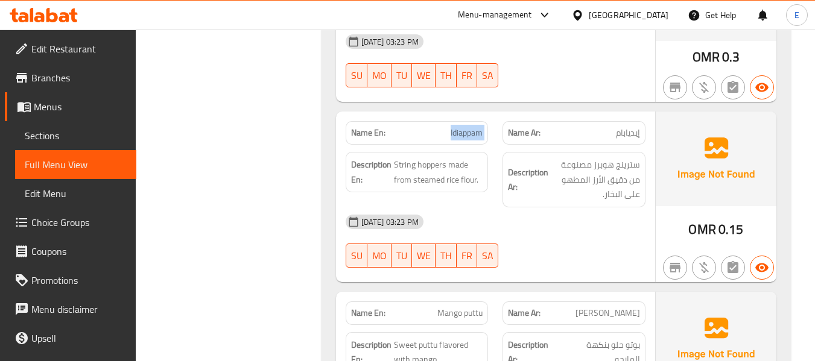
click at [466, 127] on span "Idiappam" at bounding box center [467, 133] width 32 height 13
click at [632, 127] on span "إيديابام" at bounding box center [628, 133] width 24 height 13
click at [581, 207] on div "[DATE] 03:23 PM" at bounding box center [495, 221] width 314 height 29
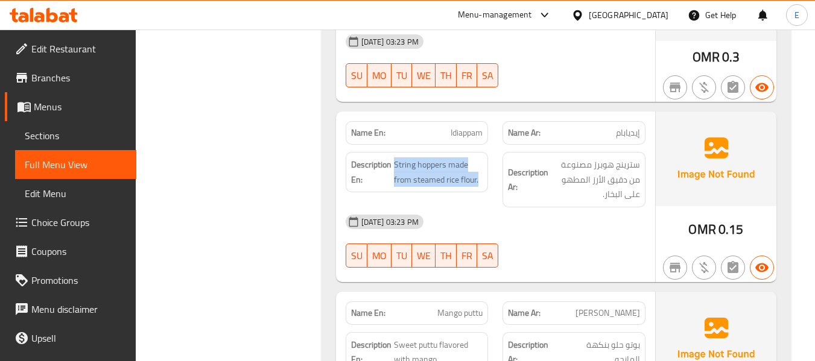
drag, startPoint x: 394, startPoint y: 113, endPoint x: 487, endPoint y: 134, distance: 94.5
click at [487, 152] on div "Description En: String hoppers made from steamed rice flour." at bounding box center [417, 172] width 143 height 40
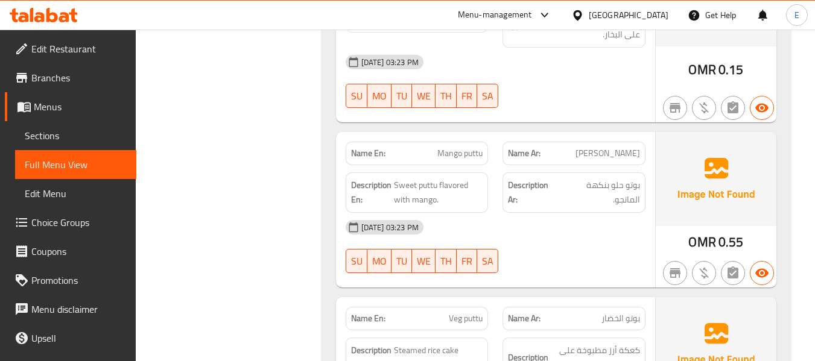
scroll to position [2527, 0]
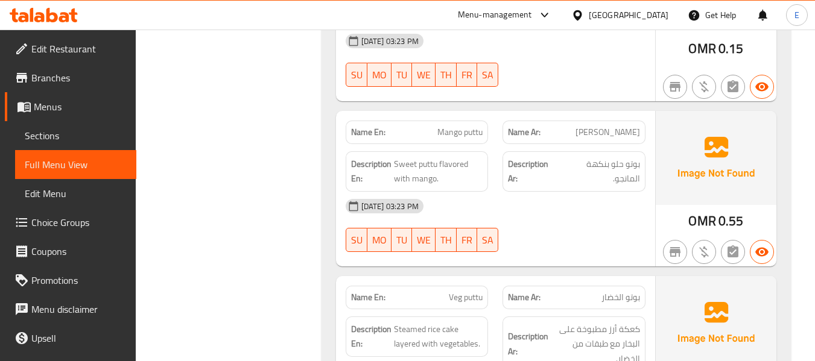
click at [726, 209] on span "0.55" at bounding box center [730, 221] width 25 height 24
click at [605, 121] on div "Name Ar: مانجو بوتو" at bounding box center [573, 133] width 143 height 24
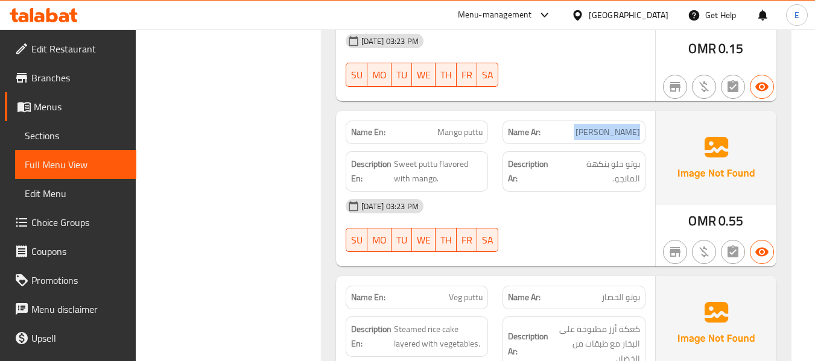
click at [605, 121] on div "Name Ar: مانجو بوتو" at bounding box center [573, 133] width 143 height 24
click at [445, 126] on span "Mango puttu" at bounding box center [459, 132] width 45 height 13
click at [538, 157] on strong "Description Ar:" at bounding box center [533, 172] width 50 height 30
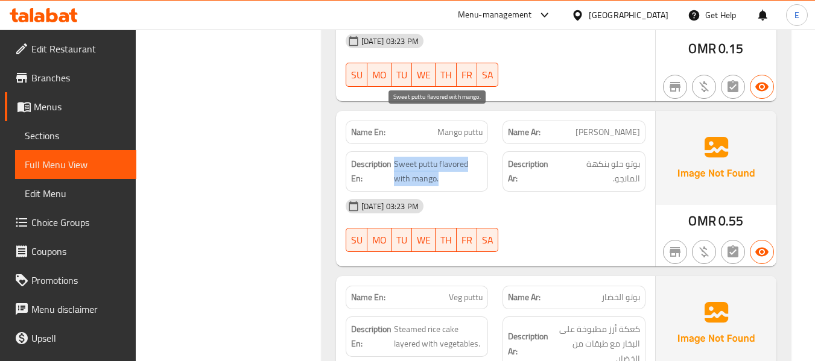
drag, startPoint x: 393, startPoint y: 120, endPoint x: 478, endPoint y: 142, distance: 87.3
click at [478, 151] on div "Description En: Sweet puttu flavored with mango." at bounding box center [417, 171] width 143 height 40
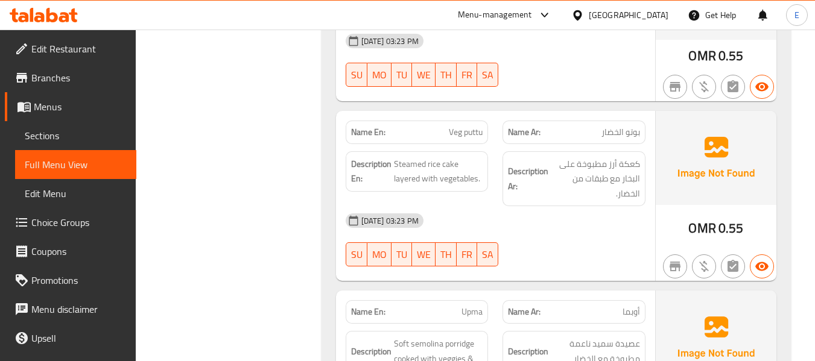
scroll to position [2708, 0]
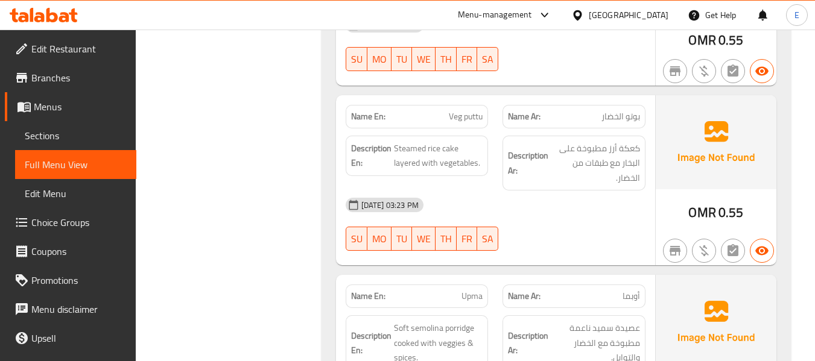
click at [477, 110] on span "Veg puttu" at bounding box center [466, 116] width 34 height 13
click at [614, 110] on span "بوتو الخضار" at bounding box center [620, 116] width 39 height 13
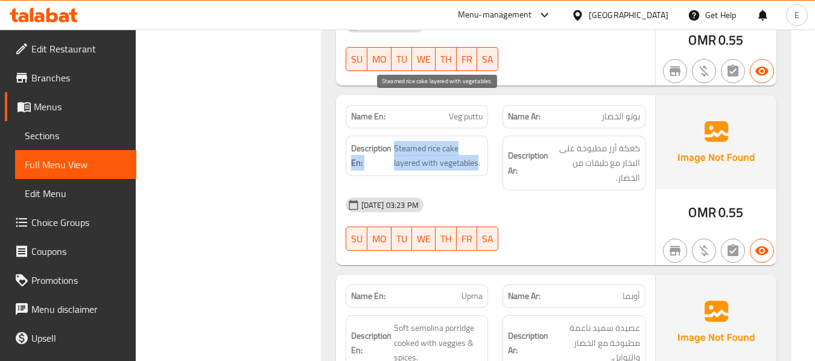
drag, startPoint x: 389, startPoint y: 100, endPoint x: 476, endPoint y: 122, distance: 89.5
click at [476, 141] on h6 "Description En: Steamed rice cake layered with vegetables." at bounding box center [417, 156] width 132 height 30
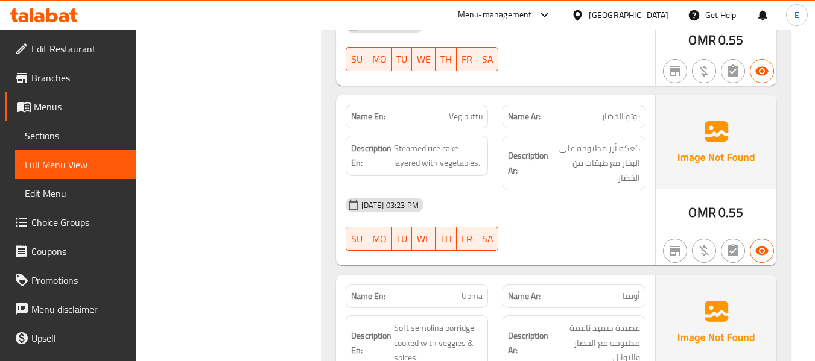
click at [522, 191] on div "16-09-2025 03:23 PM SU MO TU WE TH FR SA" at bounding box center [495, 225] width 314 height 68
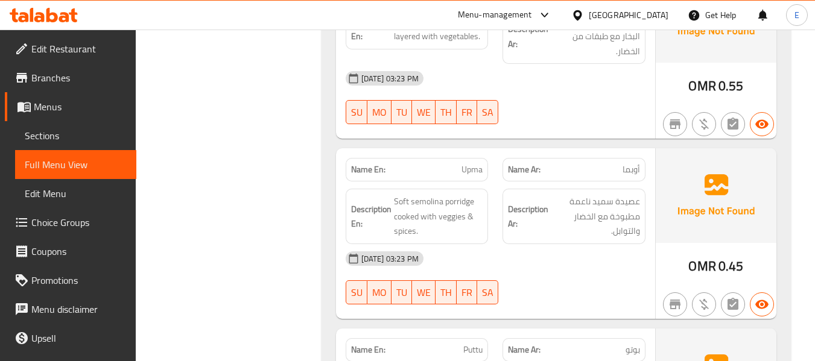
scroll to position [2889, 0]
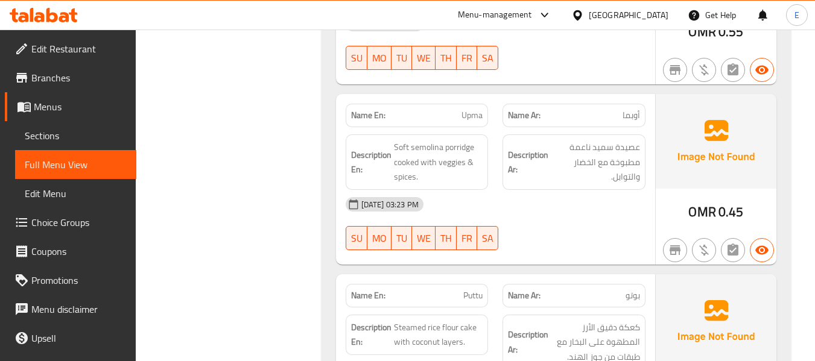
click at [640, 104] on div "Name Ar: أوبما" at bounding box center [573, 116] width 143 height 24
click at [475, 109] on span "Upma" at bounding box center [471, 115] width 21 height 13
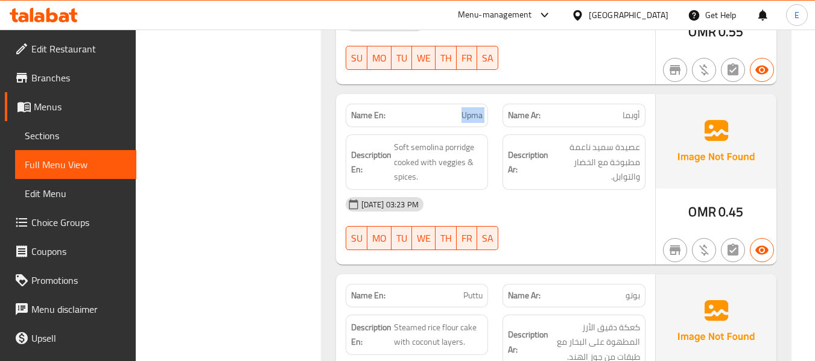
click at [475, 109] on span "Upma" at bounding box center [471, 115] width 21 height 13
click at [551, 190] on div "[DATE] 03:23 PM" at bounding box center [495, 204] width 314 height 29
click at [608, 214] on div "Name En: Upma Name Ar: أوبما Description En: Soft semolina porridge cooked with…" at bounding box center [495, 179] width 319 height 171
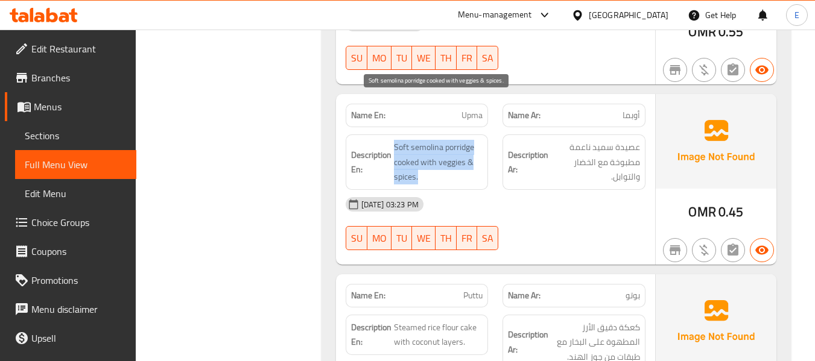
drag, startPoint x: 394, startPoint y: 95, endPoint x: 473, endPoint y: 131, distance: 86.9
click at [473, 140] on span "Soft semolina porridge cooked with veggies & spices." at bounding box center [438, 162] width 89 height 45
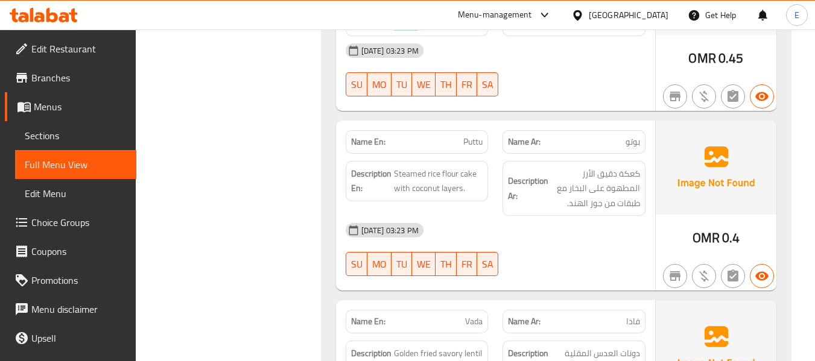
scroll to position [3069, 0]
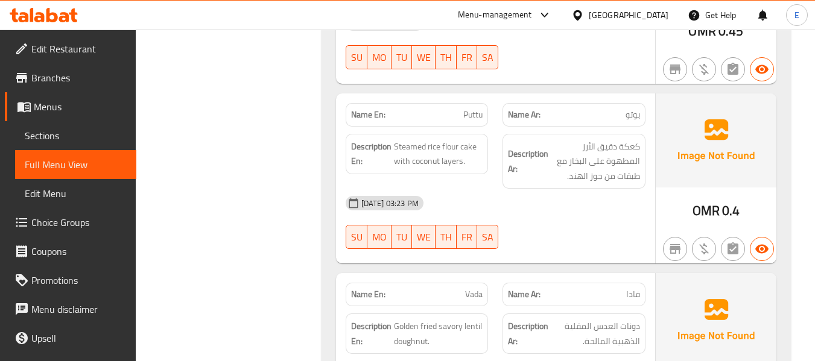
click at [632, 109] on span "بوتو" at bounding box center [632, 115] width 14 height 13
click at [467, 109] on span "Puttu" at bounding box center [472, 115] width 19 height 13
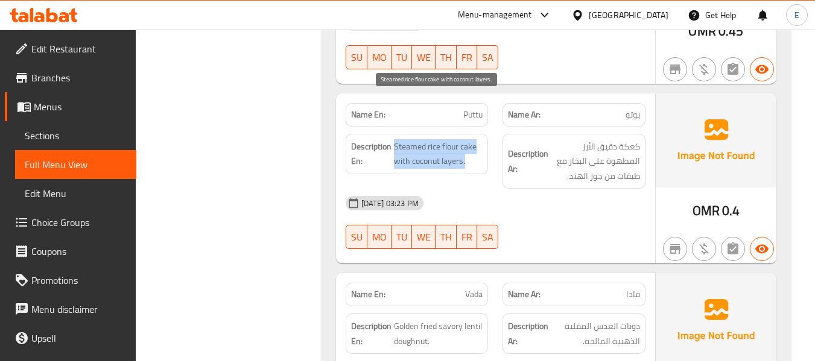
drag, startPoint x: 411, startPoint y: 101, endPoint x: 470, endPoint y: 117, distance: 60.7
click at [470, 139] on span "Steamed rice flour cake with coconut layers." at bounding box center [438, 154] width 89 height 30
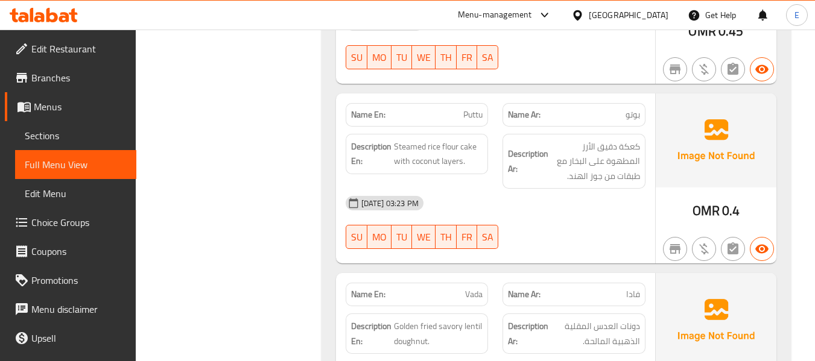
click at [571, 189] on div "[DATE] 03:23 PM" at bounding box center [495, 203] width 314 height 29
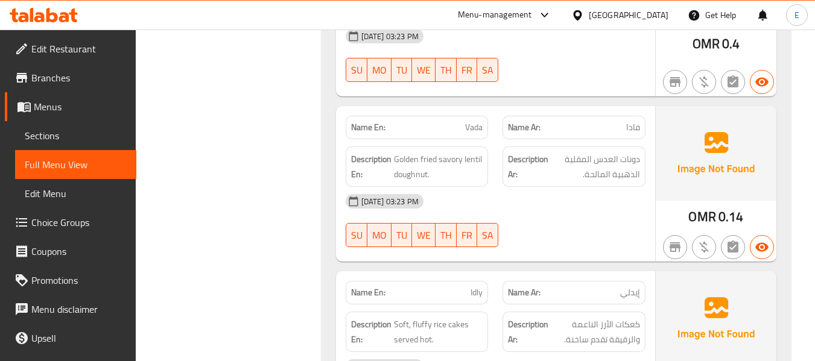
scroll to position [3250, 0]
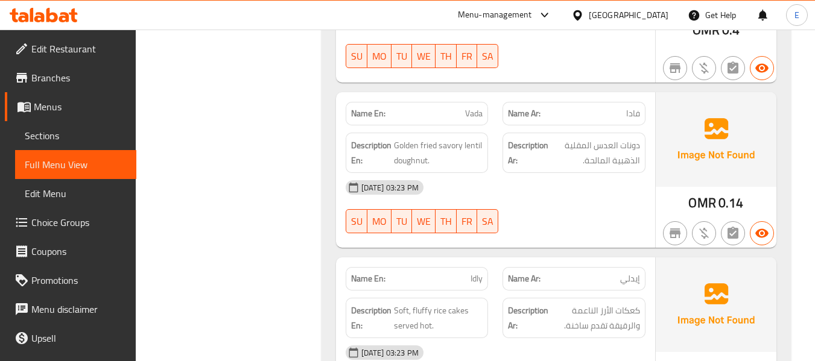
click at [640, 102] on div "Name Ar: فادا" at bounding box center [573, 114] width 143 height 24
click at [466, 107] on span "Vada" at bounding box center [473, 113] width 17 height 13
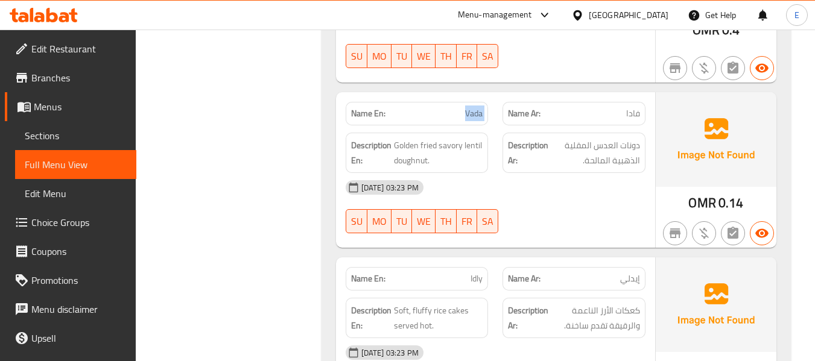
click at [466, 107] on span "Vada" at bounding box center [473, 113] width 17 height 13
click at [578, 173] on div "16-09-2025 03:23 PM SU MO TU WE TH FR SA" at bounding box center [495, 207] width 314 height 68
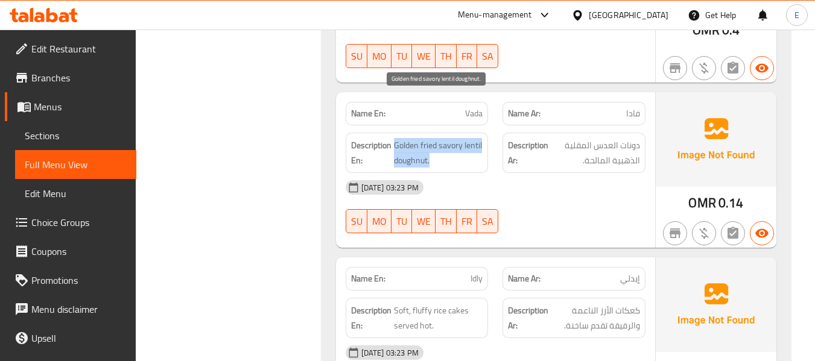
drag, startPoint x: 393, startPoint y: 95, endPoint x: 481, endPoint y: 111, distance: 88.9
click at [481, 138] on span "Golden fried savory lentil doughnut." at bounding box center [438, 153] width 89 height 30
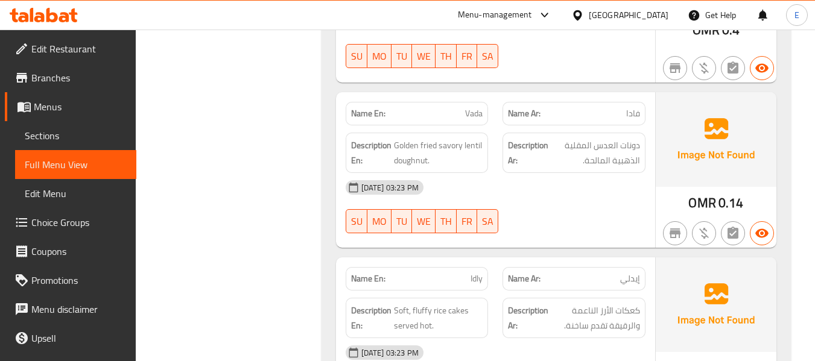
click at [580, 173] on div "[DATE] 03:23 PM" at bounding box center [495, 187] width 314 height 29
click at [586, 173] on div "[DATE] 03:23 PM" at bounding box center [495, 187] width 314 height 29
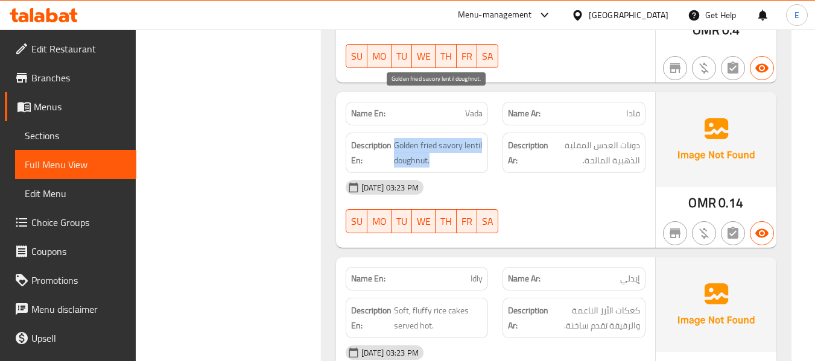
drag, startPoint x: 396, startPoint y: 100, endPoint x: 448, endPoint y: 114, distance: 53.7
click at [448, 138] on span "Golden fried savory lentil doughnut." at bounding box center [438, 153] width 89 height 30
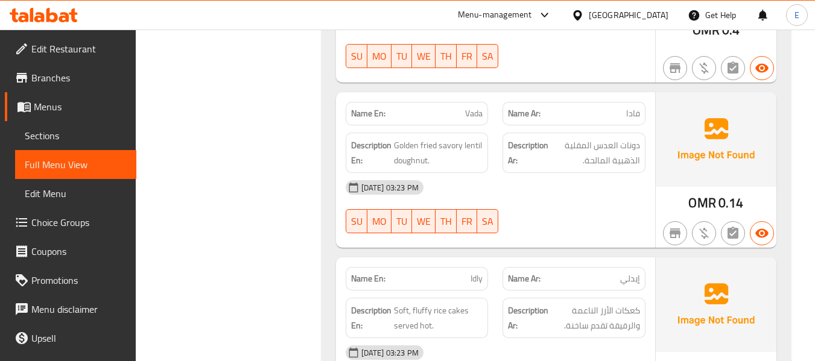
click at [527, 173] on div "[DATE] 03:23 PM" at bounding box center [495, 187] width 314 height 29
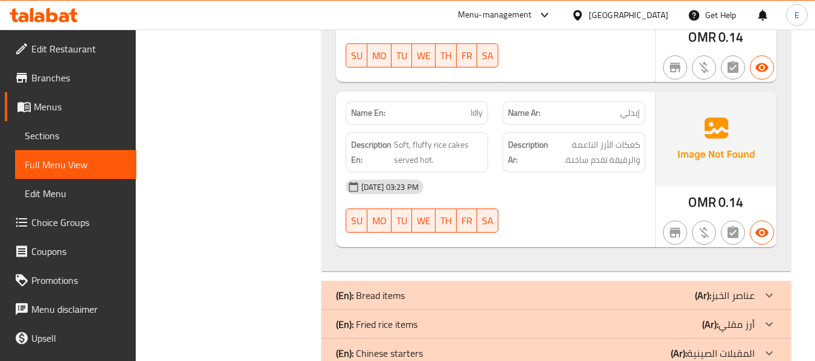
scroll to position [3431, 0]
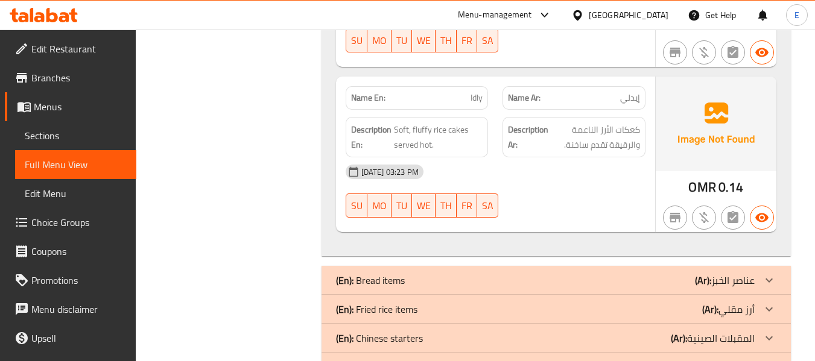
click at [709, 176] on span "OMR" at bounding box center [701, 188] width 27 height 24
click at [627, 79] on div "Name Ar: إيدلي" at bounding box center [573, 98] width 157 height 38
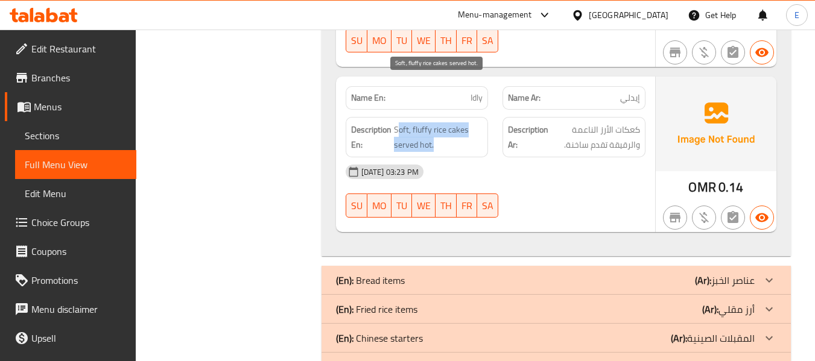
drag, startPoint x: 398, startPoint y: 81, endPoint x: 462, endPoint y: 99, distance: 66.3
click at [462, 122] on span "Soft, fluffy rice cakes served hot." at bounding box center [438, 137] width 89 height 30
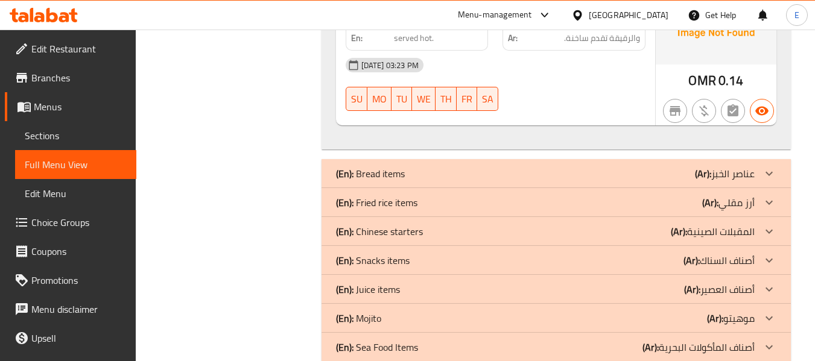
scroll to position [3552, 0]
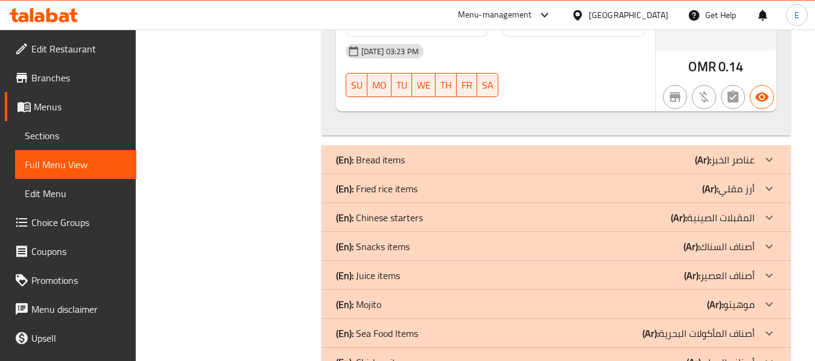
click at [663, 153] on div "(En): Bread items (Ar): عناصر الخبز" at bounding box center [545, 160] width 419 height 14
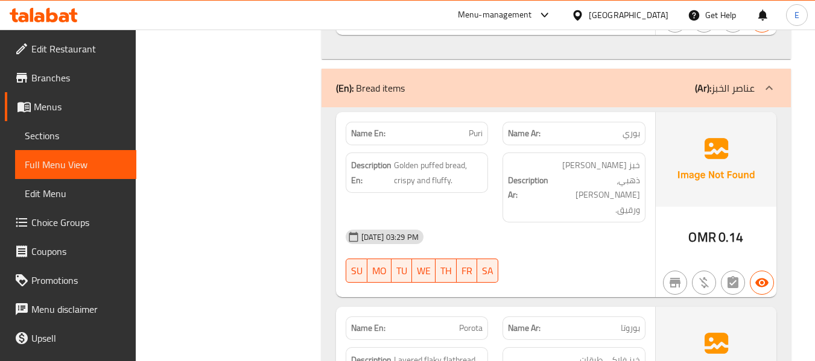
scroll to position [3612, 0]
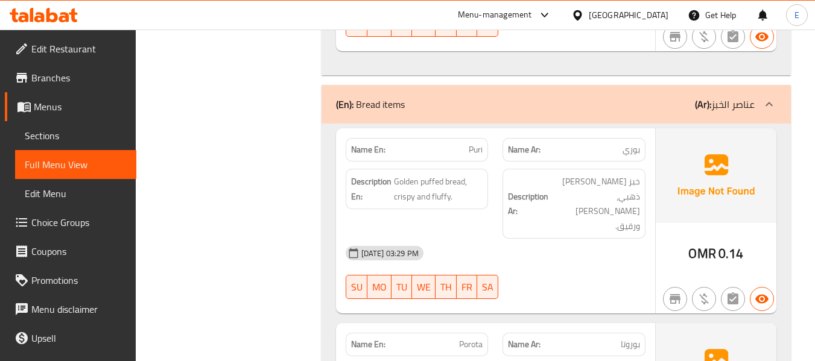
click at [544, 239] on div "[DATE] 03:29 PM" at bounding box center [495, 253] width 314 height 29
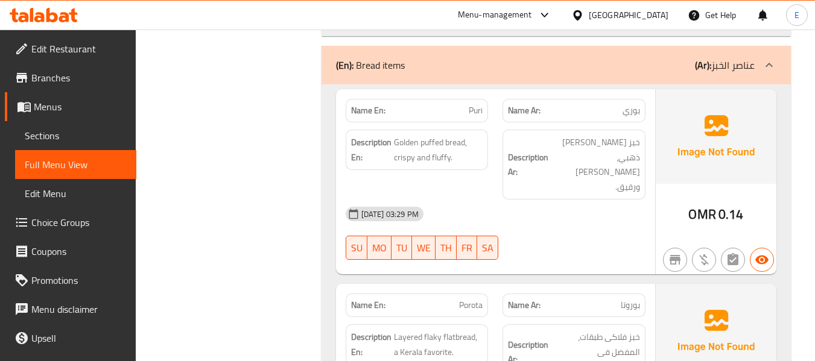
scroll to position [3673, 0]
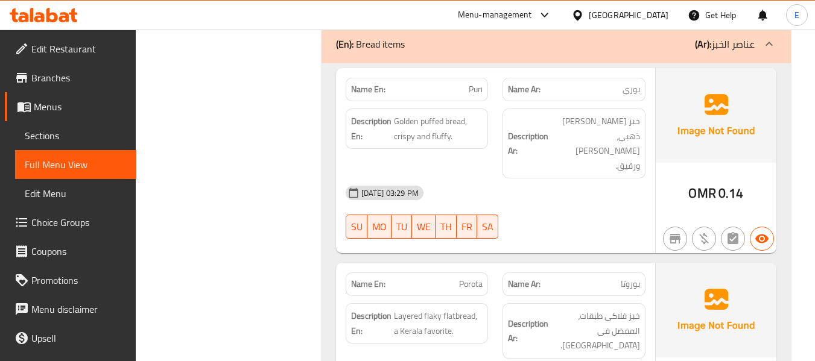
click at [633, 83] on span "بوري" at bounding box center [630, 89] width 17 height 13
click at [483, 78] on div "Name En: Puri" at bounding box center [417, 90] width 143 height 24
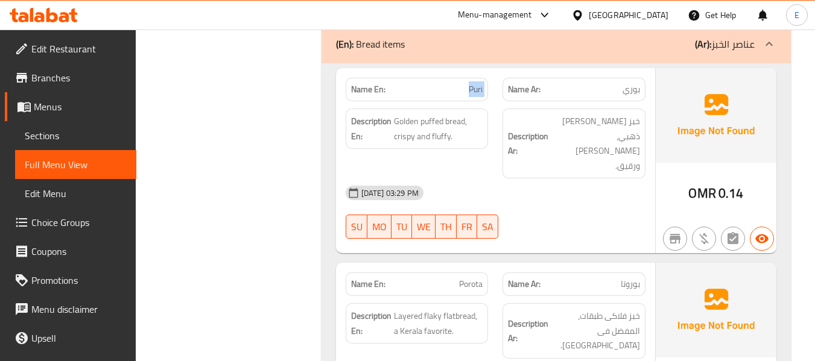
click at [483, 78] on div "Name En: Puri" at bounding box center [417, 90] width 143 height 24
click at [591, 114] on span "خبز [PERSON_NAME] ذهبي، [PERSON_NAME] ورقيق." at bounding box center [595, 143] width 89 height 59
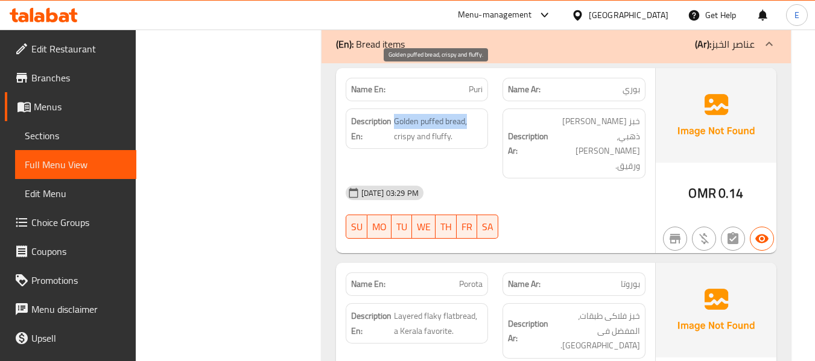
drag, startPoint x: 395, startPoint y: 78, endPoint x: 470, endPoint y: 82, distance: 75.5
click at [470, 114] on span "Golden puffed bread, crispy and fluffy." at bounding box center [438, 129] width 89 height 30
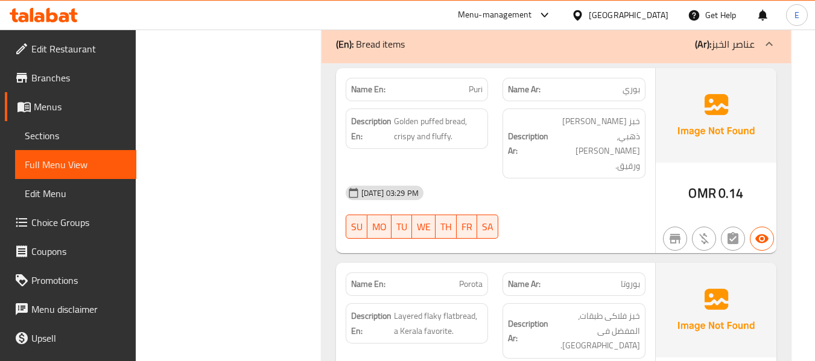
click at [510, 179] on div "[DATE] 03:29 PM" at bounding box center [495, 193] width 314 height 29
click at [610, 114] on span "خبز [PERSON_NAME] ذهبي، [PERSON_NAME] ورقيق." at bounding box center [595, 143] width 89 height 59
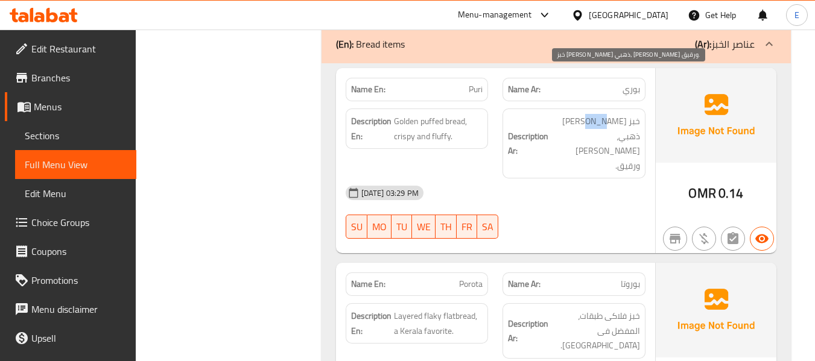
click at [610, 114] on span "خبز [PERSON_NAME] ذهبي، [PERSON_NAME] ورقيق." at bounding box center [595, 143] width 89 height 59
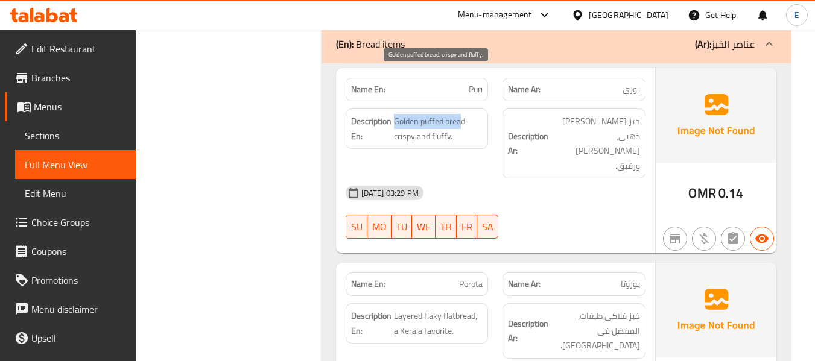
drag, startPoint x: 401, startPoint y: 75, endPoint x: 463, endPoint y: 83, distance: 62.1
click at [463, 114] on span "Golden puffed bread, crispy and fluffy." at bounding box center [438, 129] width 89 height 30
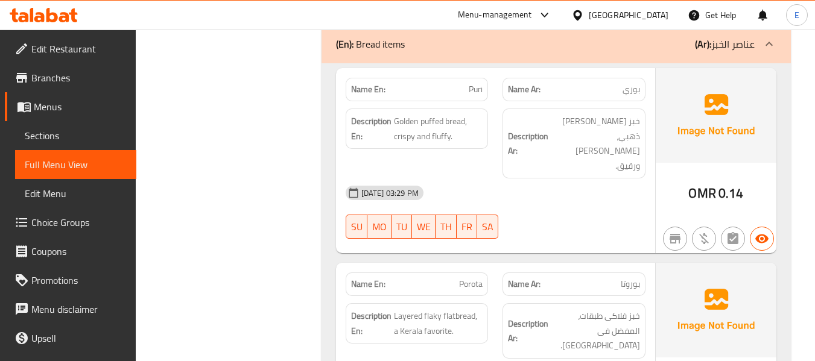
click at [552, 179] on div "[DATE] 03:29 PM" at bounding box center [495, 193] width 314 height 29
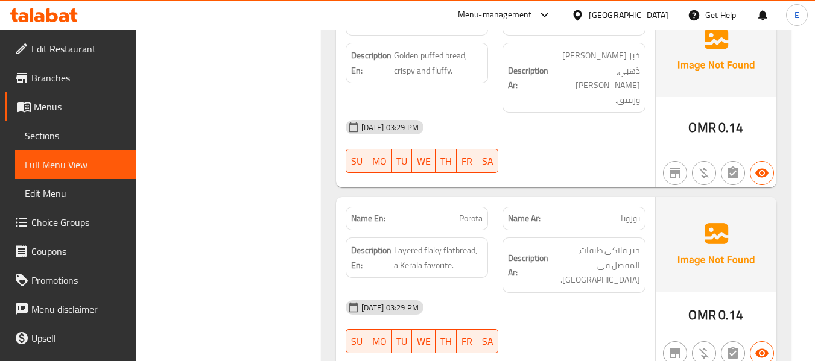
scroll to position [3793, 0]
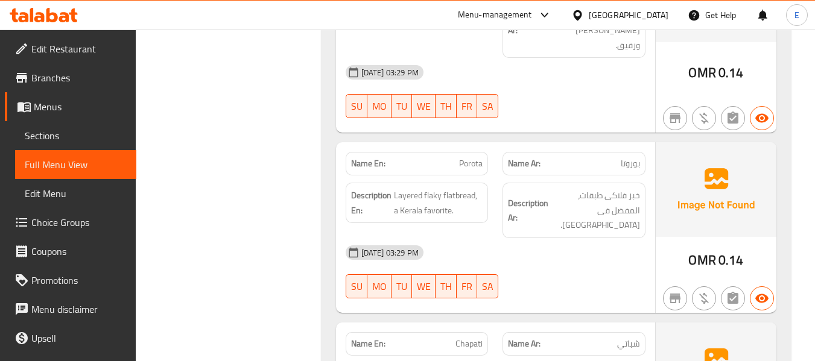
click at [613, 157] on p "Name Ar: بوروتا" at bounding box center [574, 163] width 132 height 13
click at [442, 157] on p "Name En: Porota" at bounding box center [417, 163] width 132 height 13
click at [458, 157] on p "Name En: Porota" at bounding box center [417, 163] width 132 height 13
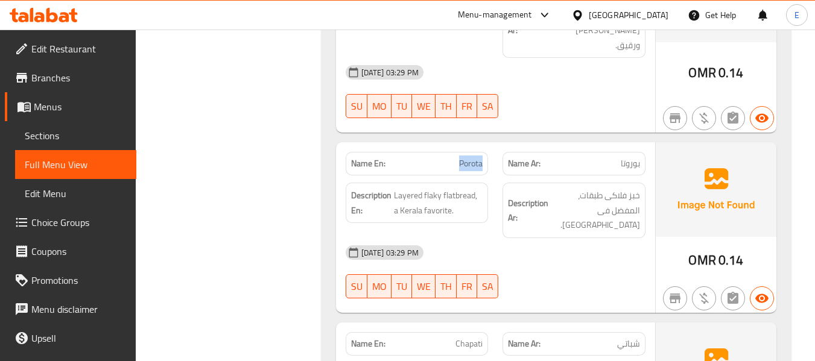
click at [458, 157] on p "Name En: Porota" at bounding box center [417, 163] width 132 height 13
click at [559, 238] on div "[DATE] 03:29 PM" at bounding box center [495, 252] width 314 height 29
drag, startPoint x: 391, startPoint y: 120, endPoint x: 480, endPoint y: 146, distance: 92.4
click at [480, 183] on div "Description En: Layered flaky flatbread, a Kerala favorite." at bounding box center [417, 203] width 143 height 40
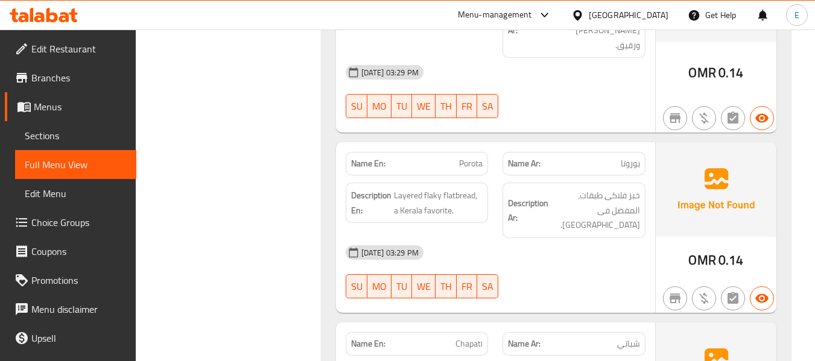
click at [469, 157] on span "Porota" at bounding box center [471, 163] width 24 height 13
copy span "Porota"
drag, startPoint x: 166, startPoint y: 233, endPoint x: 227, endPoint y: 214, distance: 63.7
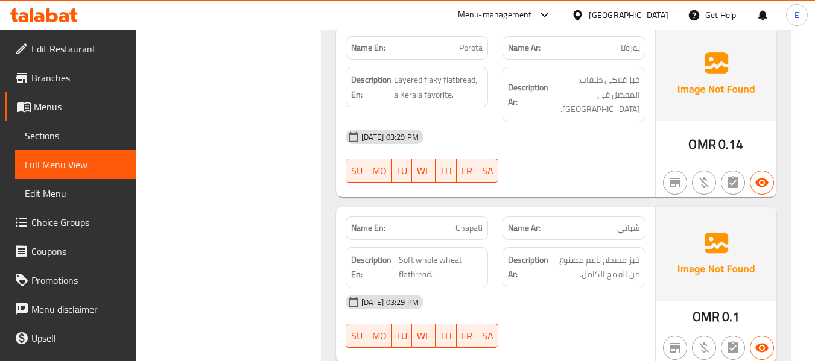
scroll to position [3914, 0]
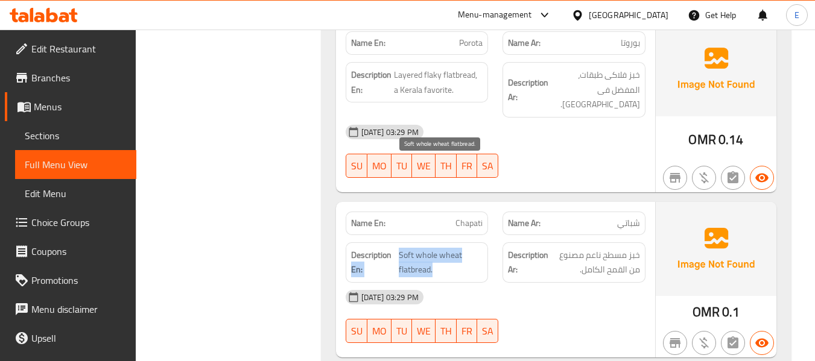
drag, startPoint x: 397, startPoint y: 169, endPoint x: 465, endPoint y: 185, distance: 69.9
click at [465, 248] on h6 "Description En: Soft whole wheat flatbread." at bounding box center [417, 263] width 132 height 30
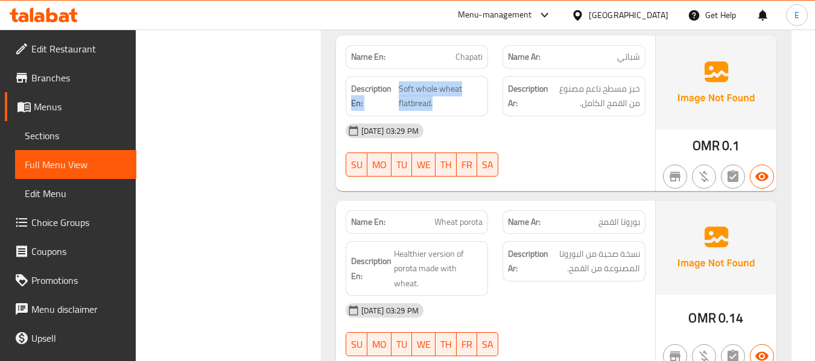
scroll to position [4095, 0]
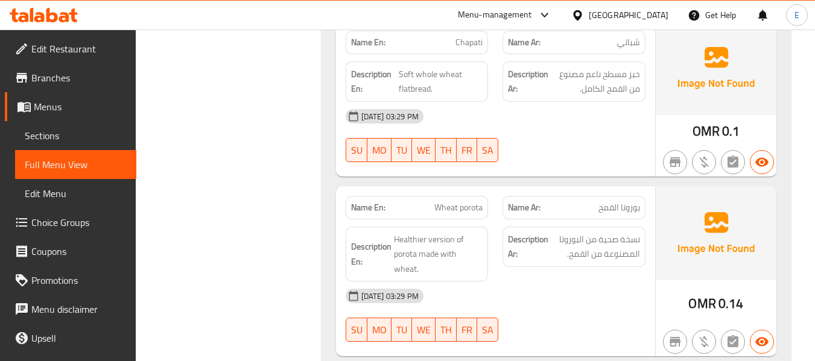
click at [449, 201] on span "Wheat porota" at bounding box center [458, 207] width 48 height 13
click at [589, 201] on p "Name Ar: بوروتا القمح" at bounding box center [574, 207] width 132 height 13
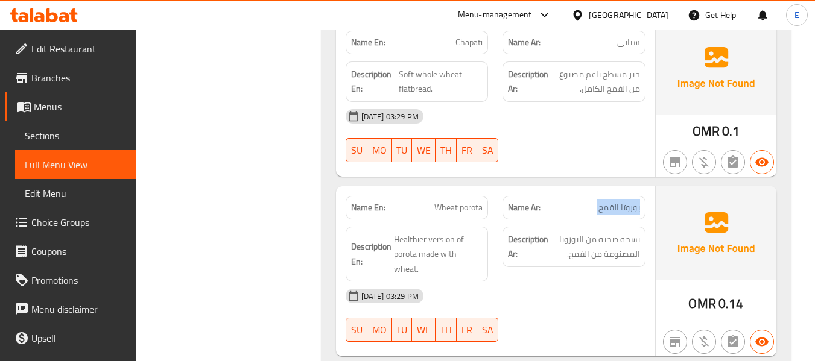
click at [589, 201] on p "Name Ar: بوروتا القمح" at bounding box center [574, 207] width 132 height 13
click at [601, 227] on div "Description Ar: نسخة صحية من البوروتا المصنوعة من القمح." at bounding box center [573, 247] width 143 height 40
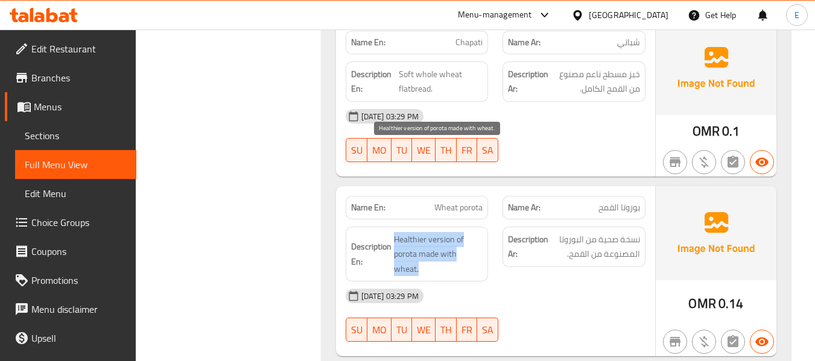
drag, startPoint x: 394, startPoint y: 148, endPoint x: 483, endPoint y: 163, distance: 90.0
click at [483, 232] on span "Healthier version of porota made with wheat." at bounding box center [438, 254] width 89 height 45
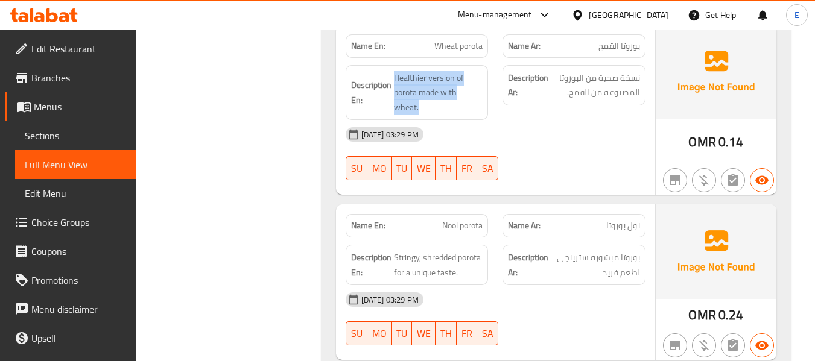
scroll to position [4276, 0]
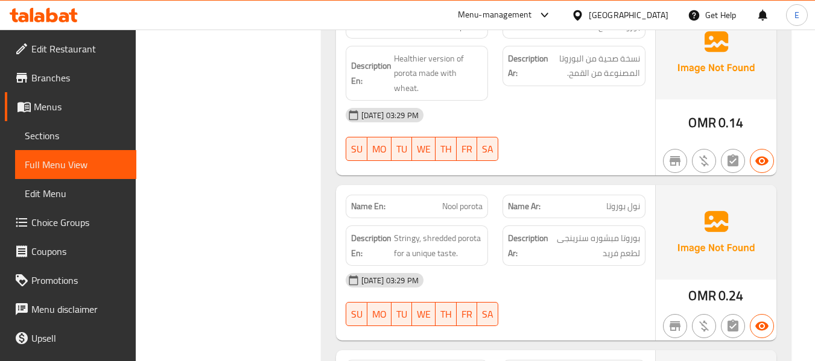
click at [621, 200] on span "نول بوروتا" at bounding box center [623, 206] width 34 height 13
click at [451, 200] on span "Nool porota" at bounding box center [462, 206] width 40 height 13
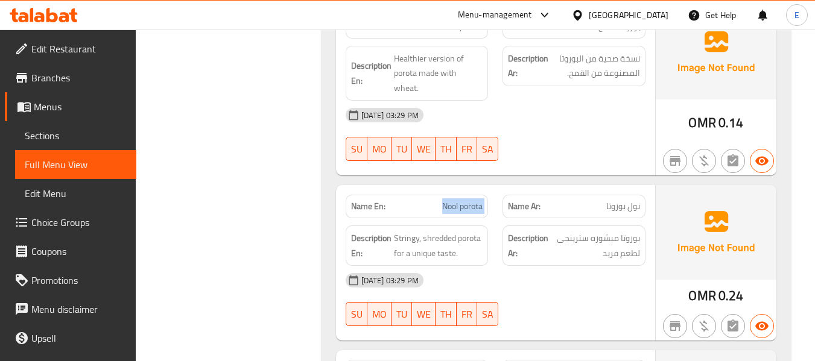
click at [451, 200] on span "Nool porota" at bounding box center [462, 206] width 40 height 13
click at [507, 266] on div "[DATE] 03:29 PM" at bounding box center [495, 280] width 314 height 29
click at [396, 231] on span "Stringy, shredded porota for a unique taste." at bounding box center [438, 246] width 89 height 30
click at [391, 231] on strong "Description En:" at bounding box center [371, 246] width 40 height 30
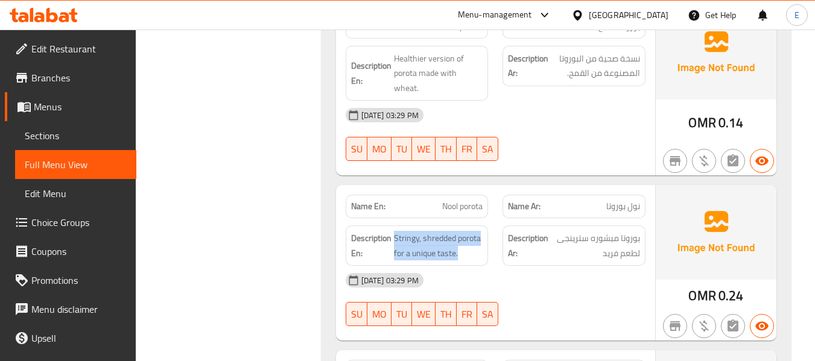
drag, startPoint x: 394, startPoint y: 133, endPoint x: 484, endPoint y: 148, distance: 91.7
click at [484, 226] on div "Description En: Stringy, shredded porota for a unique taste." at bounding box center [417, 246] width 143 height 40
click at [460, 231] on span "Stringy, shredded porota for a unique taste." at bounding box center [438, 246] width 89 height 30
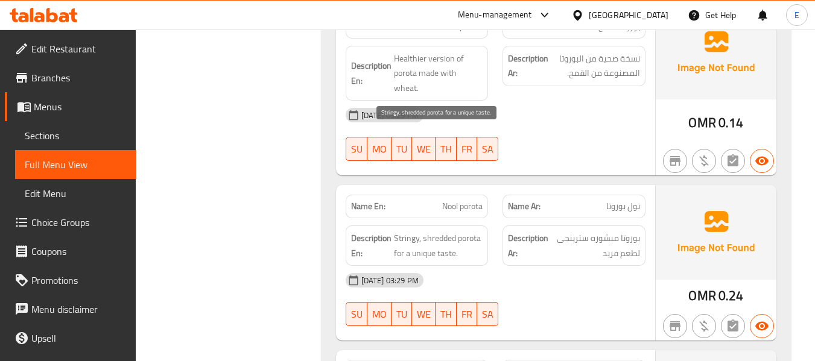
click at [460, 231] on span "Stringy, shredded porota for a unique taste." at bounding box center [438, 246] width 89 height 30
click at [584, 266] on div "16-09-2025 03:29 PM SU MO TU WE TH FR SA" at bounding box center [495, 300] width 314 height 68
drag, startPoint x: 393, startPoint y: 130, endPoint x: 479, endPoint y: 144, distance: 86.7
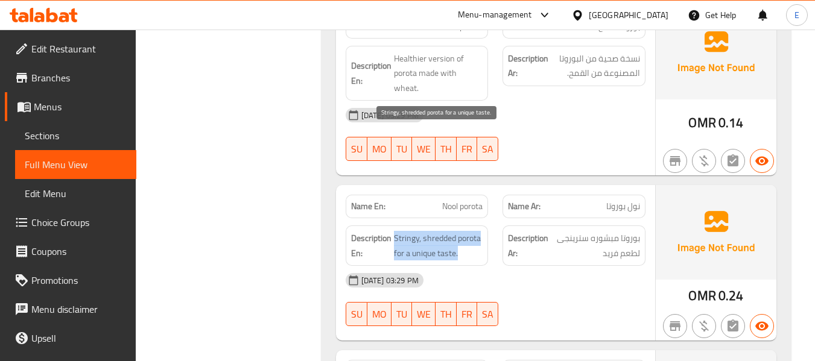
click at [479, 231] on span "Stringy, shredded porota for a unique taste." at bounding box center [438, 246] width 89 height 30
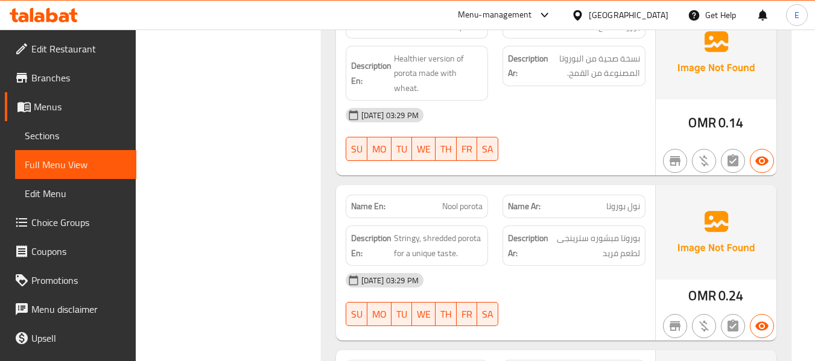
click at [542, 231] on strong "Description Ar:" at bounding box center [528, 246] width 40 height 30
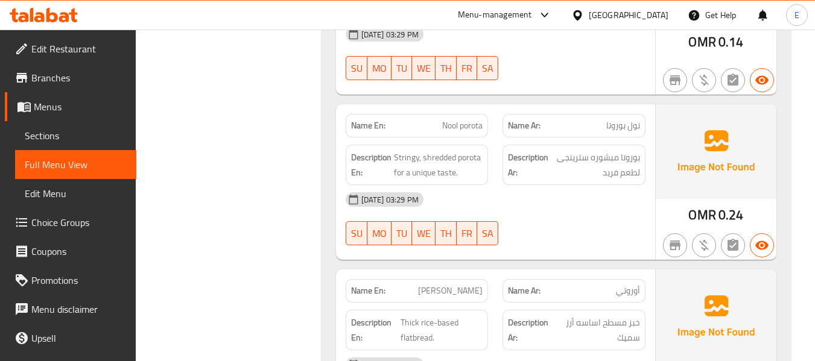
scroll to position [4396, 0]
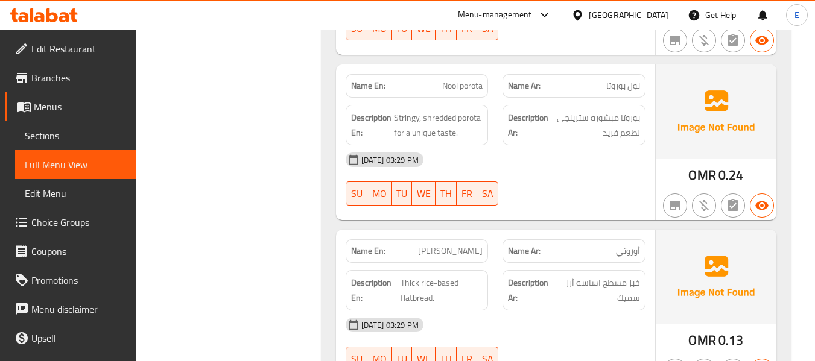
click at [470, 245] on span "[PERSON_NAME]" at bounding box center [450, 251] width 65 height 13
click at [623, 245] on span "أوروتي" at bounding box center [628, 251] width 24 height 13
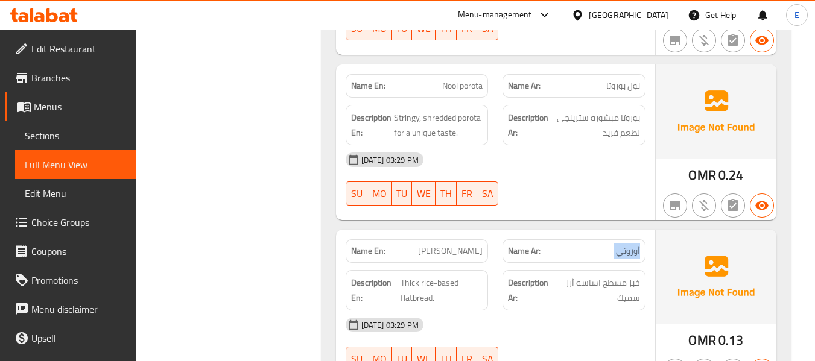
click at [623, 245] on span "أوروتي" at bounding box center [628, 251] width 24 height 13
click at [616, 311] on div "16-09-2025 03:29 PM SU MO TU WE TH FR SA" at bounding box center [495, 345] width 314 height 68
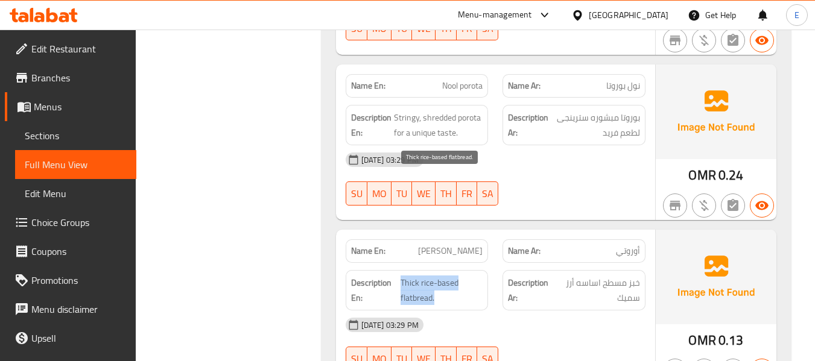
drag, startPoint x: 402, startPoint y: 174, endPoint x: 457, endPoint y: 200, distance: 60.5
click at [457, 276] on h6 "Description En: Thick rice-based flatbread." at bounding box center [417, 291] width 132 height 30
click at [457, 276] on span "Thick rice-based flatbread." at bounding box center [441, 291] width 82 height 30
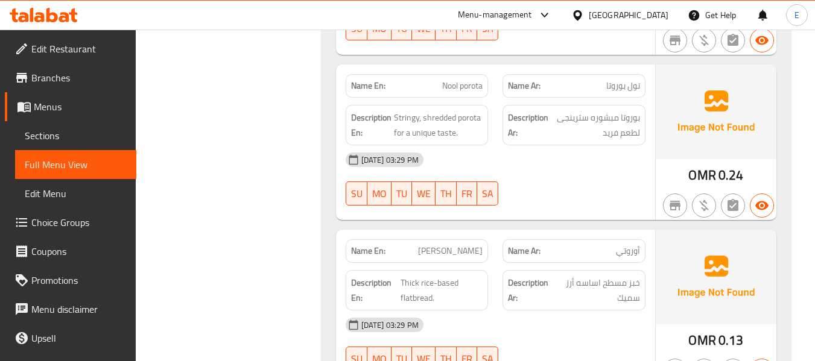
click at [621, 311] on div "[DATE] 03:29 PM" at bounding box center [495, 325] width 314 height 29
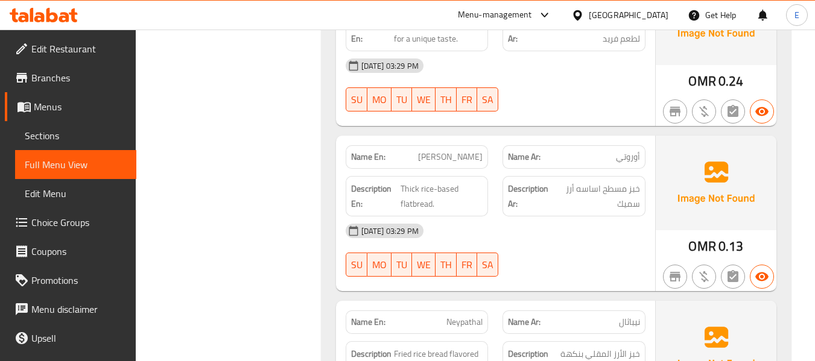
scroll to position [4517, 0]
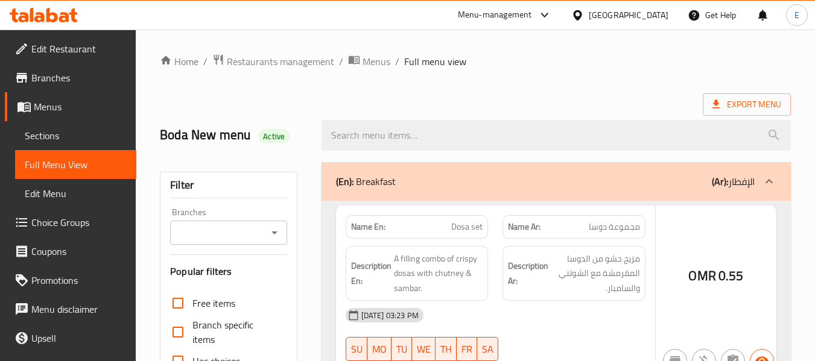
click at [49, 142] on div at bounding box center [407, 180] width 815 height 361
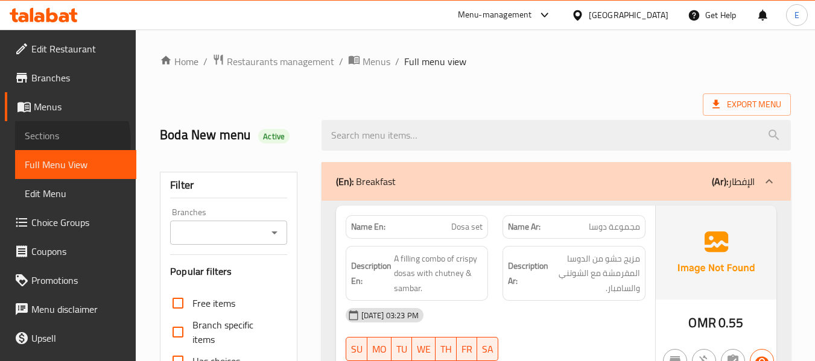
click at [49, 142] on span "Sections" at bounding box center [76, 135] width 102 height 14
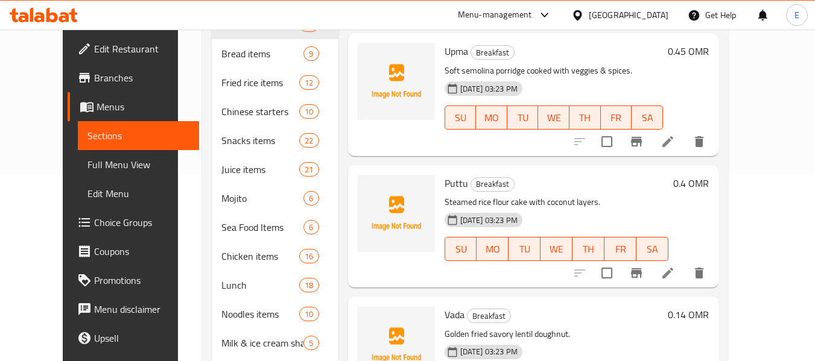
scroll to position [396, 0]
